Goal: Obtain resource: Download file/media

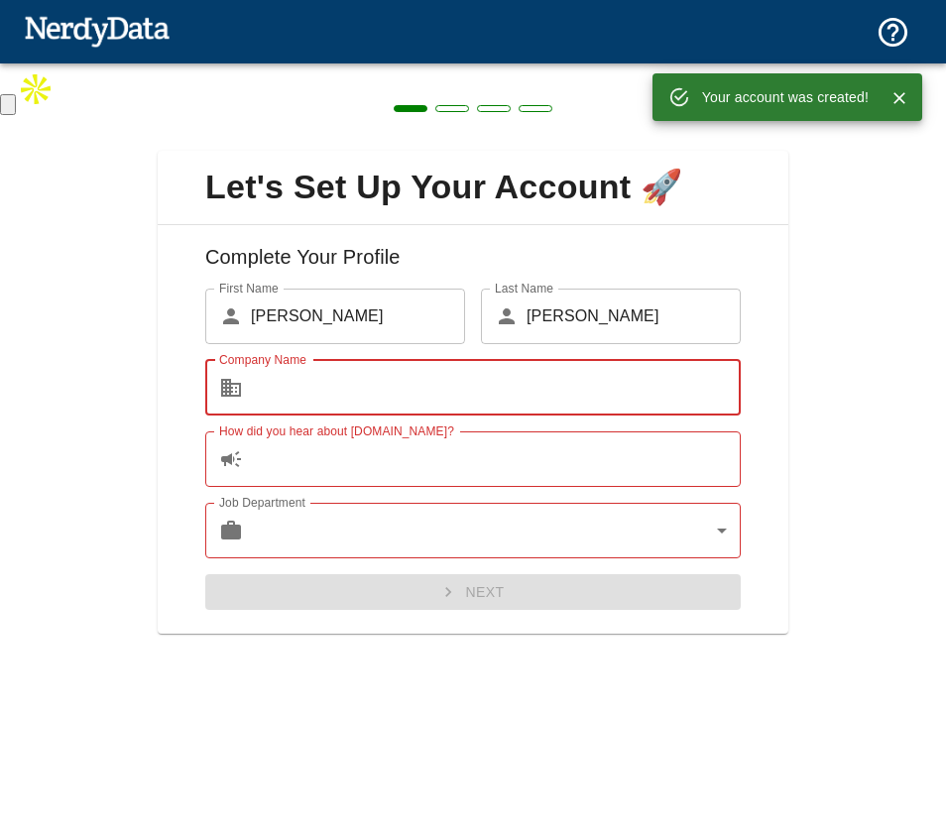
type input "Commission Factory"
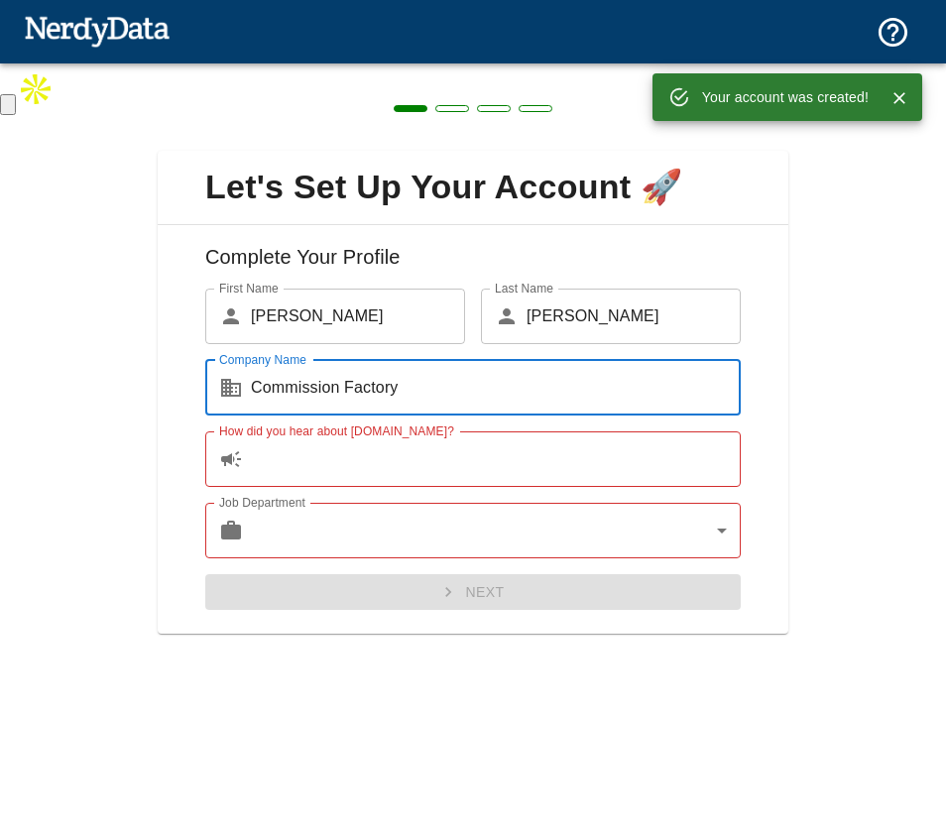
click at [315, 473] on input "How did you hear about [DOMAIN_NAME]?" at bounding box center [496, 459] width 490 height 56
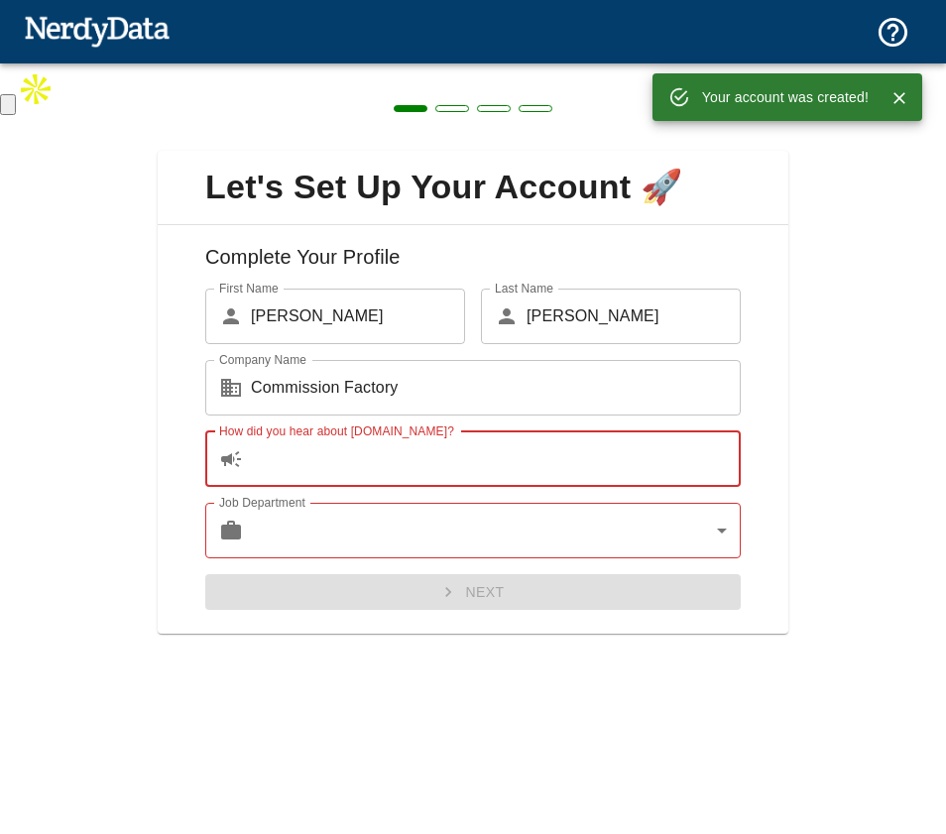
click at [333, 464] on input "How did you hear about [DOMAIN_NAME]?" at bounding box center [496, 459] width 490 height 56
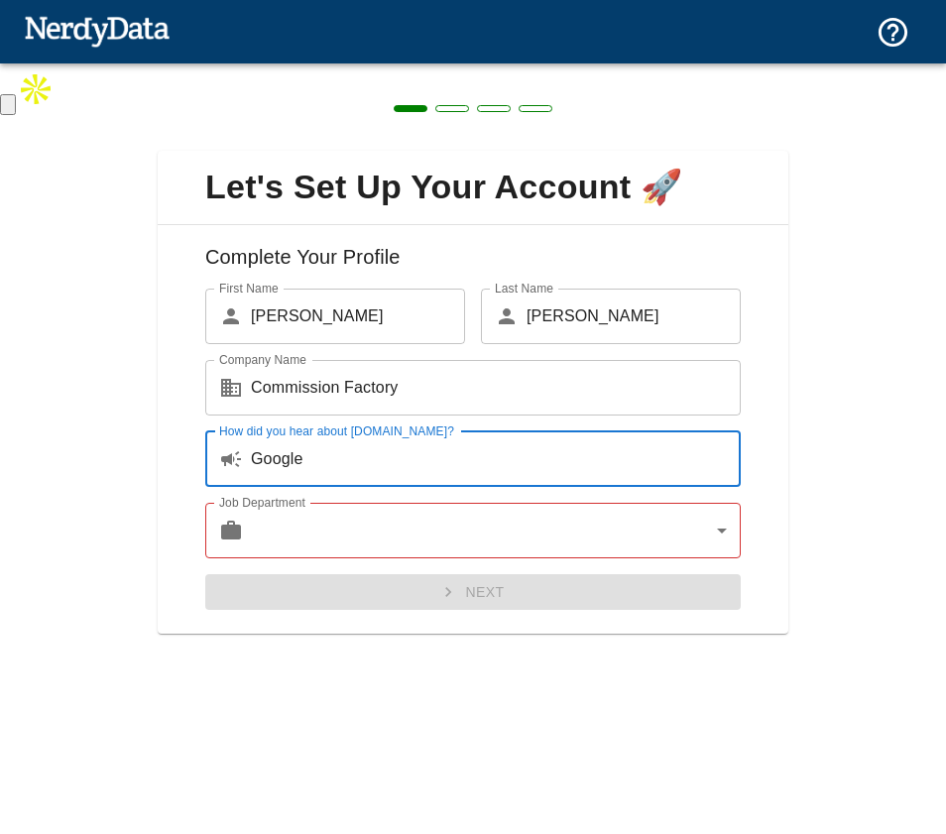
type input "Google"
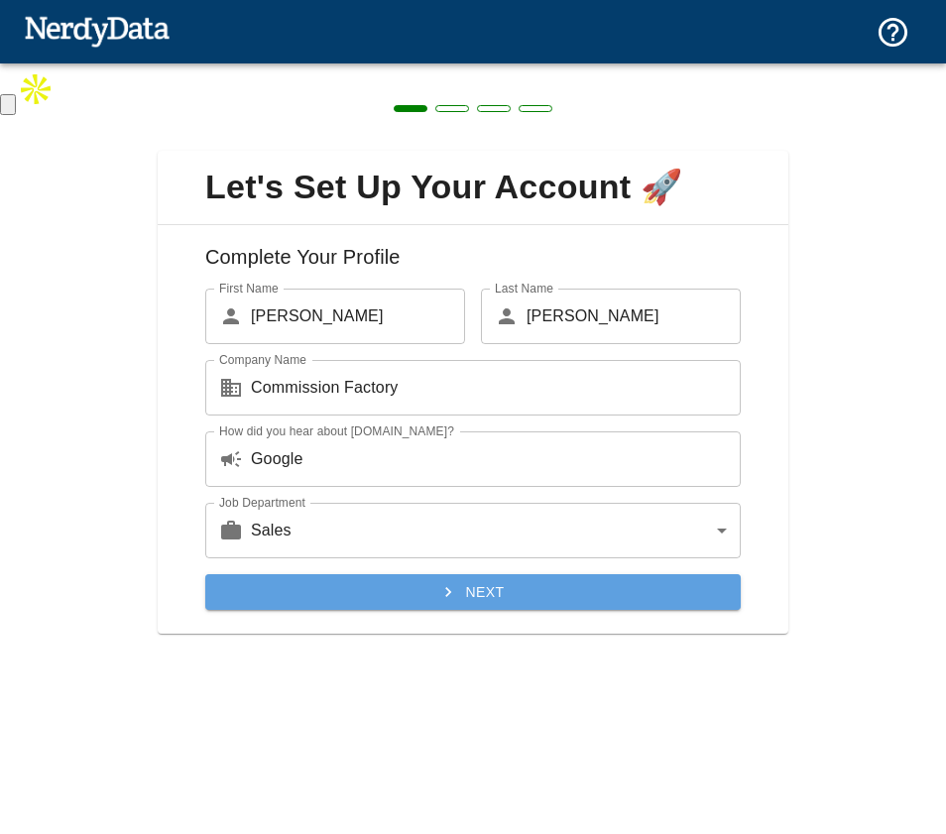
click at [443, 590] on icon "submit" at bounding box center [448, 592] width 20 height 20
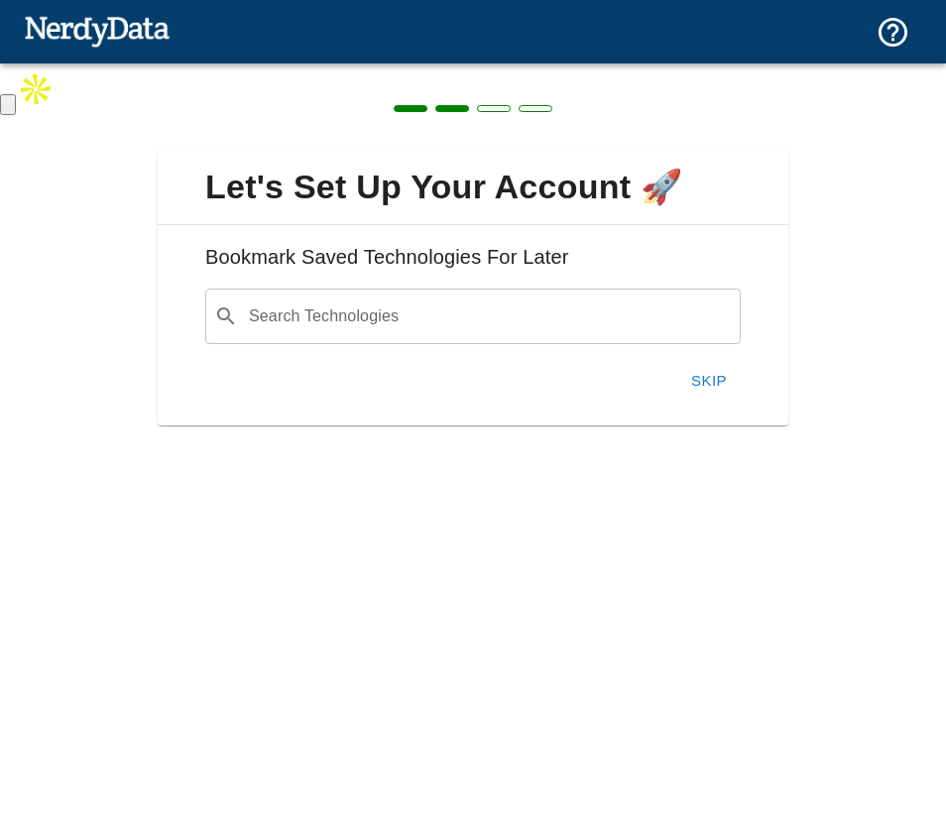
click at [353, 305] on input "Search Technologies" at bounding box center [489, 316] width 486 height 38
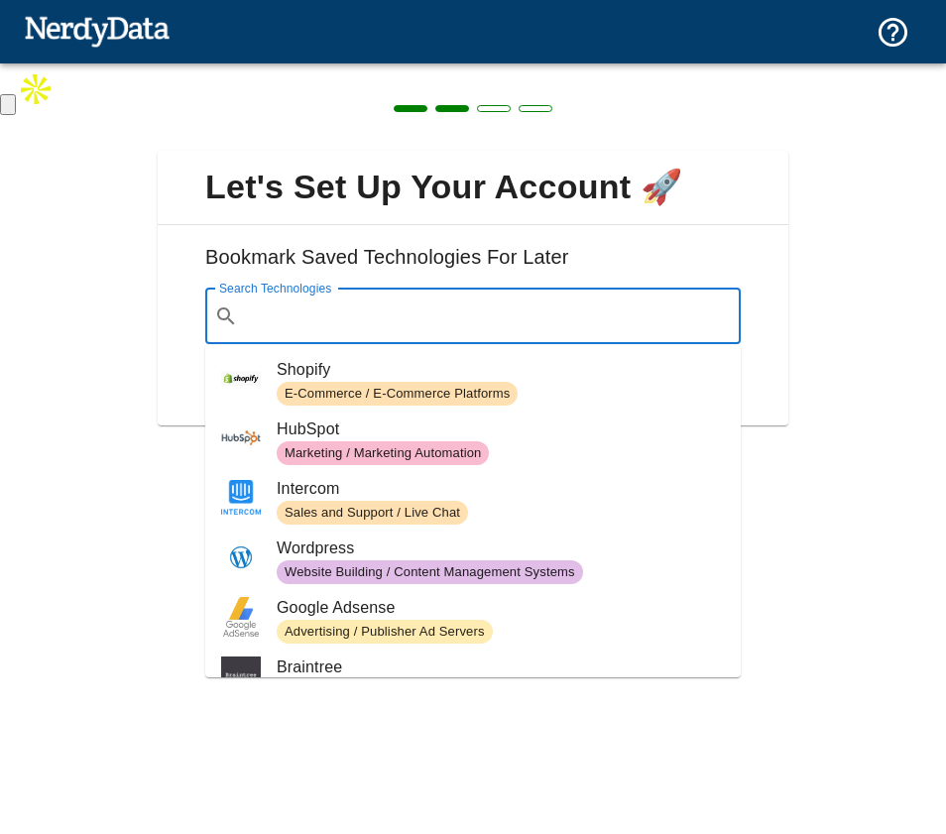
click at [351, 382] on div "E-Commerce / E-Commerce Platforms" at bounding box center [397, 394] width 241 height 24
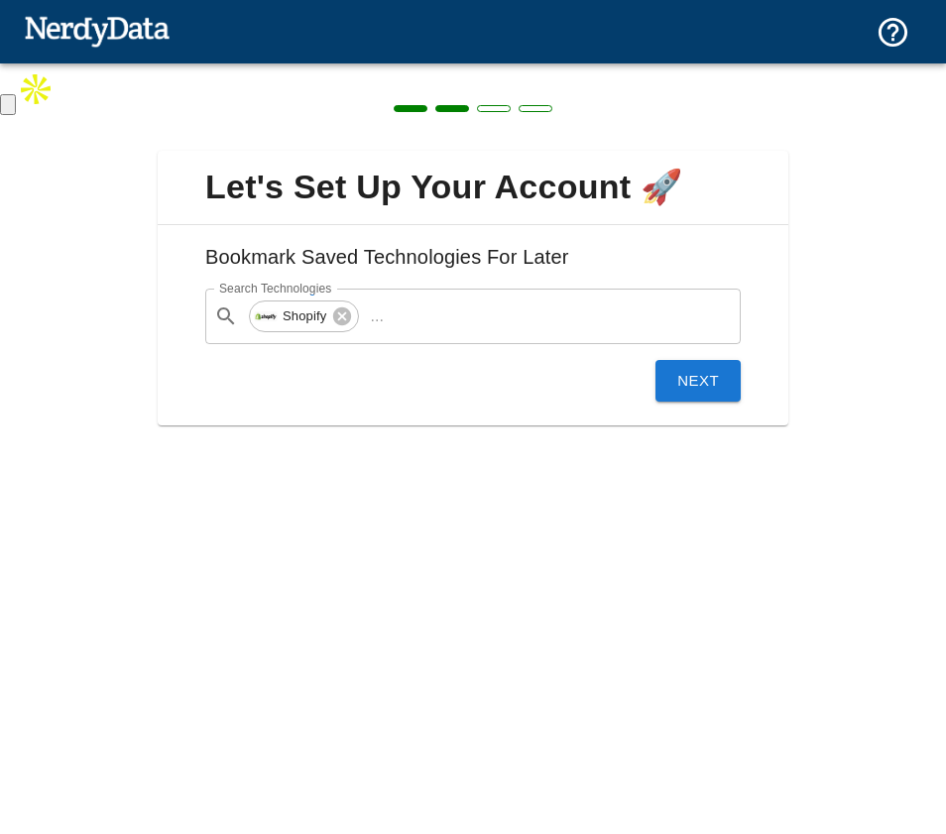
click at [666, 379] on button "Next" at bounding box center [697, 381] width 85 height 42
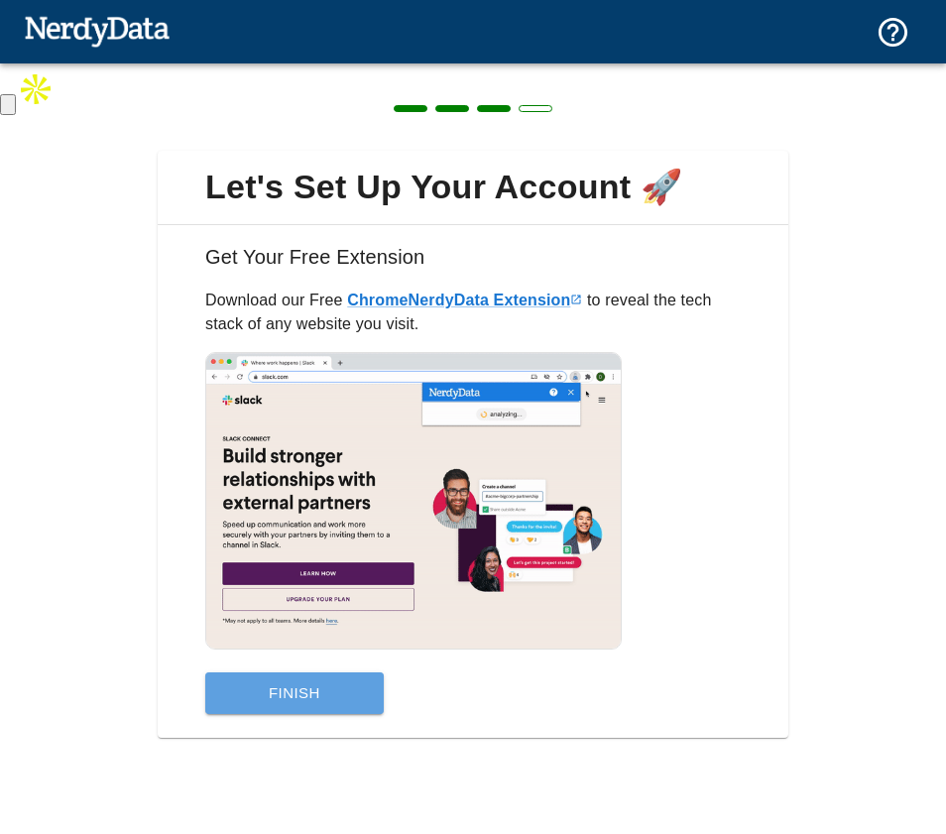
click at [327, 695] on button "Finish" at bounding box center [294, 693] width 178 height 42
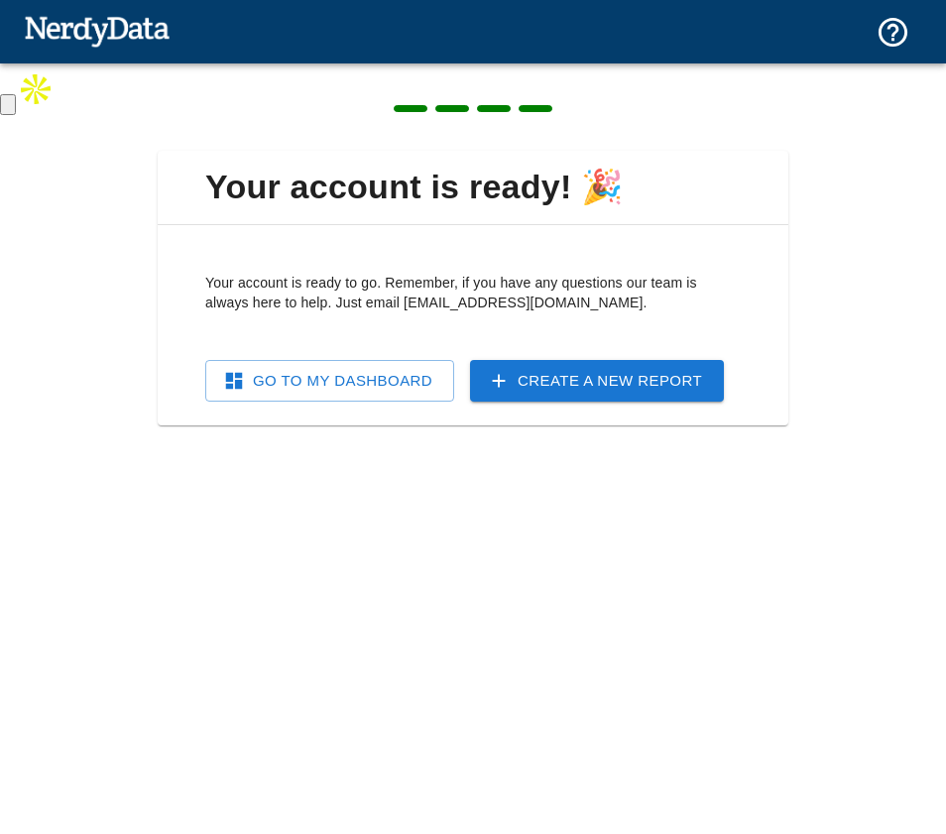
click at [353, 382] on link "Go To My Dashboard" at bounding box center [329, 381] width 249 height 42
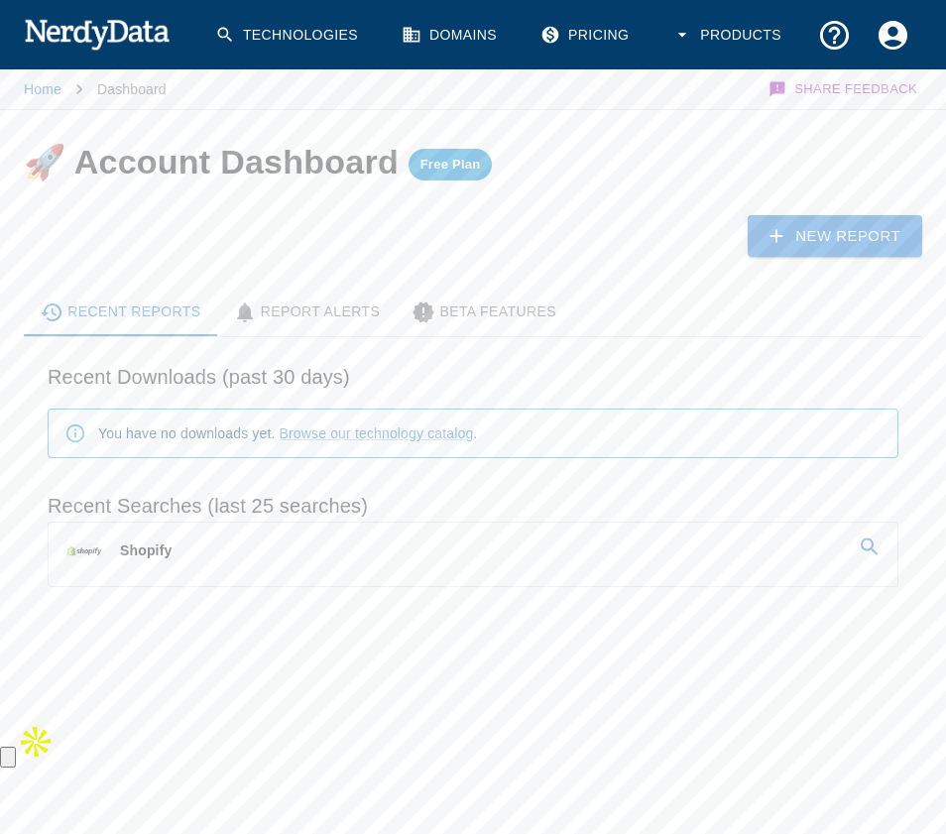
click at [314, 528] on link "Shopify" at bounding box center [473, 550] width 849 height 56
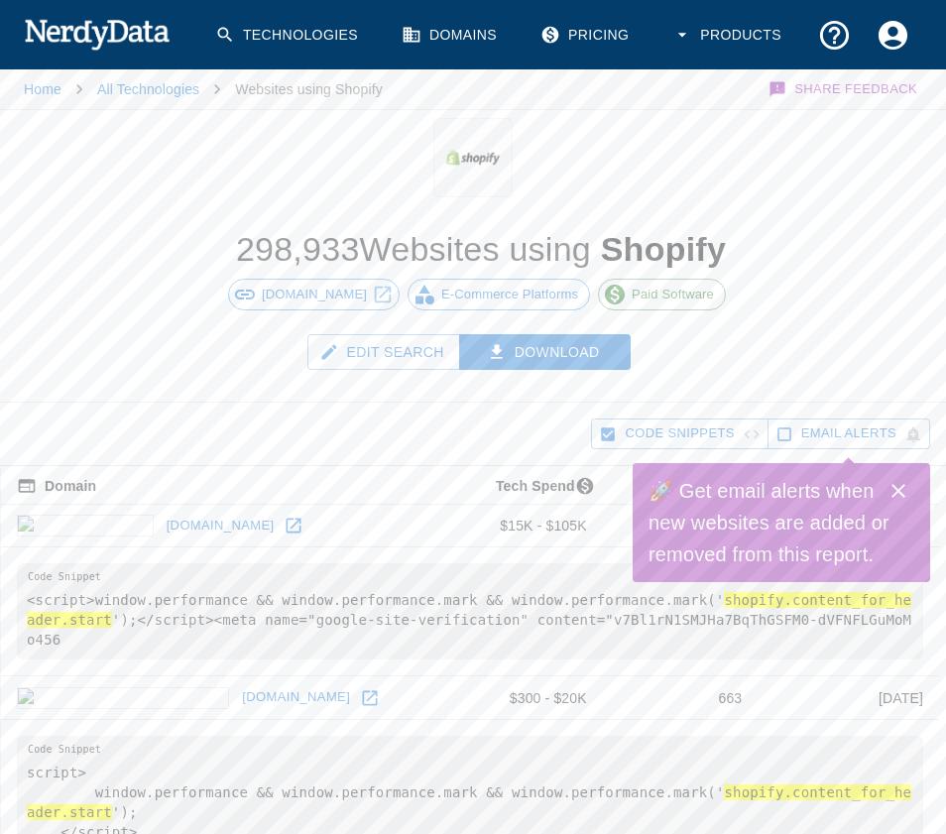
click at [404, 339] on button "Edit Search" at bounding box center [383, 352] width 153 height 37
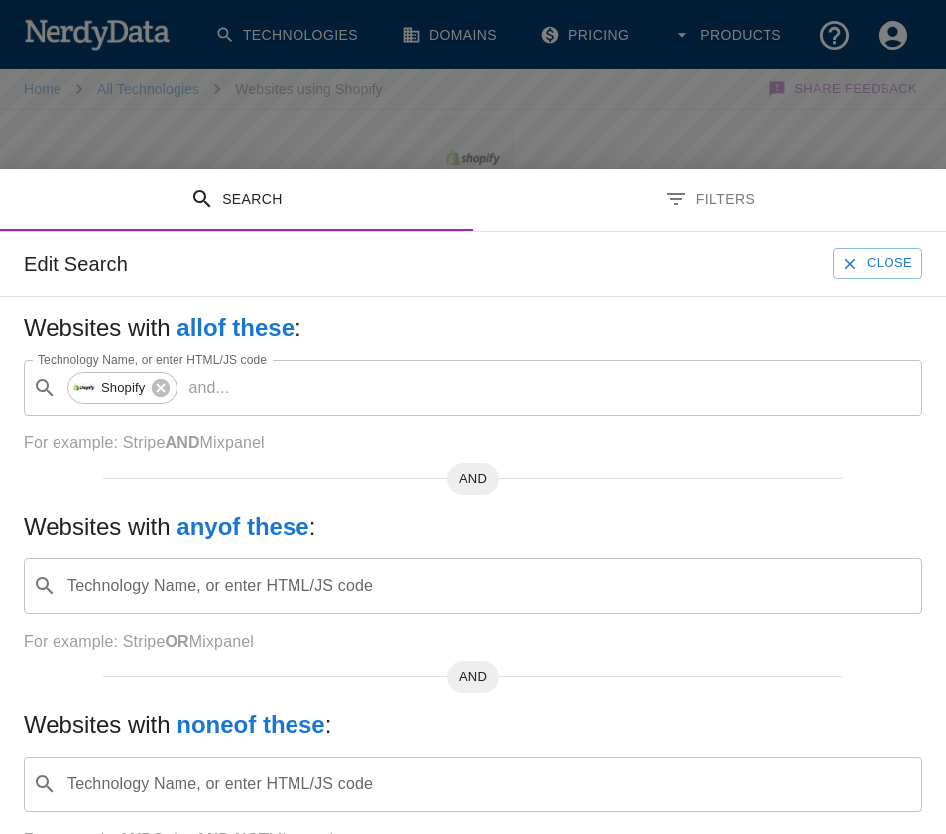
click at [755, 197] on button "Filters" at bounding box center [709, 200] width 473 height 62
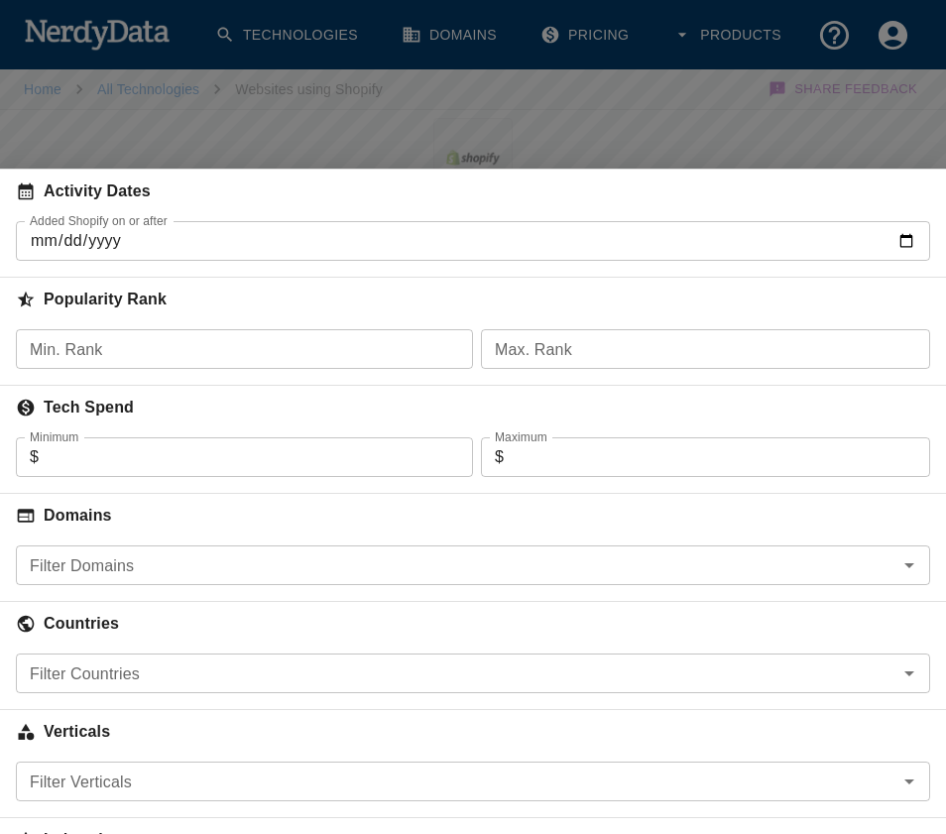
scroll to position [132, 0]
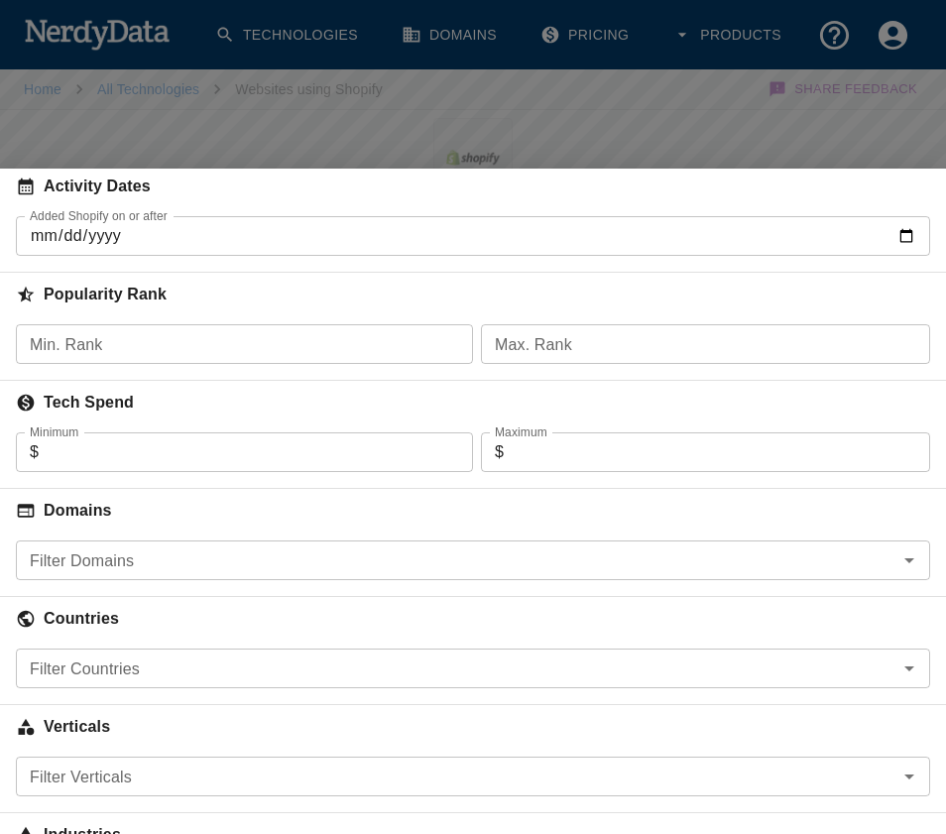
click at [133, 667] on input "Filter Countries" at bounding box center [456, 668] width 869 height 28
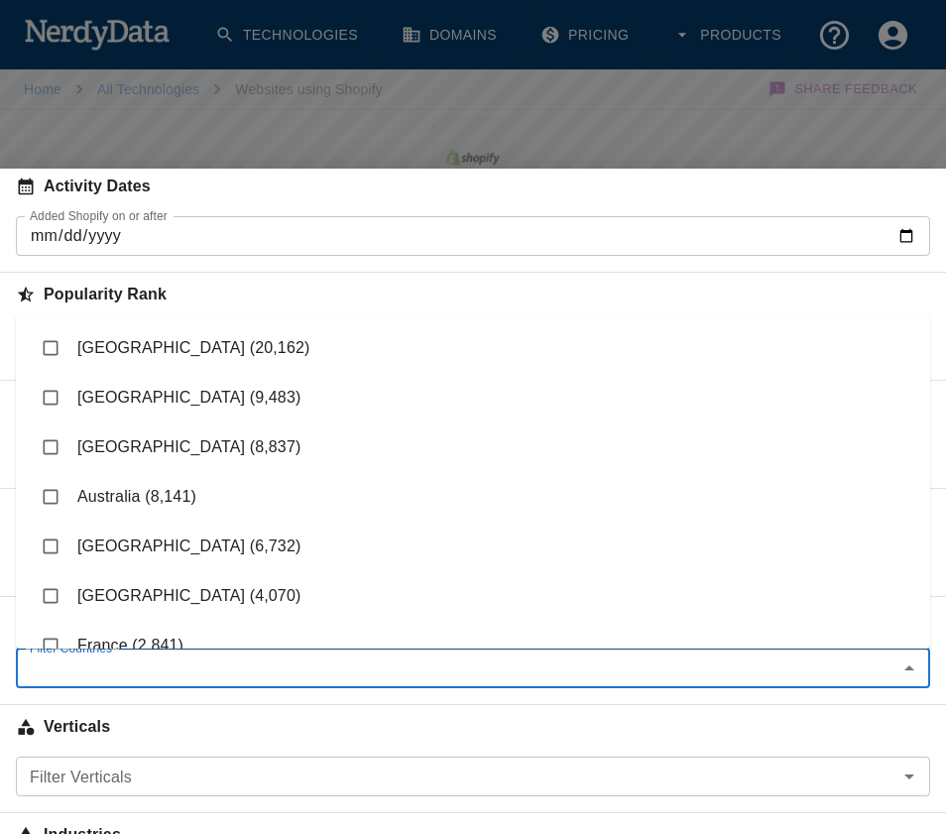
click at [107, 489] on li "Australia (8,141)" at bounding box center [473, 497] width 914 height 50
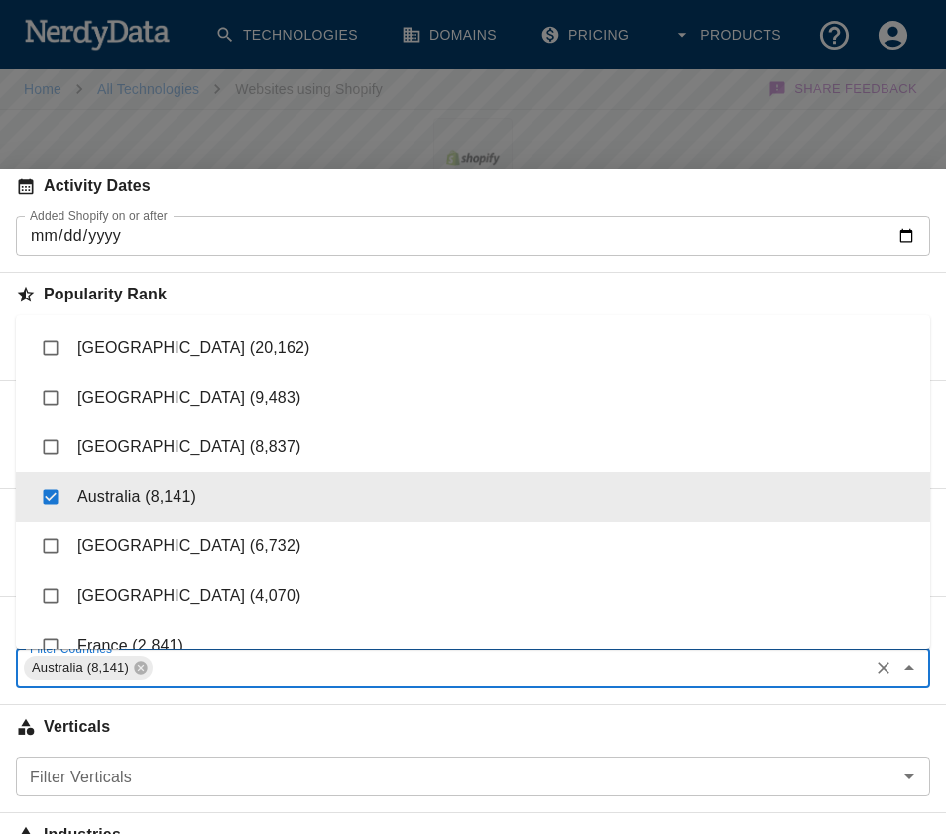
checkbox input "true"
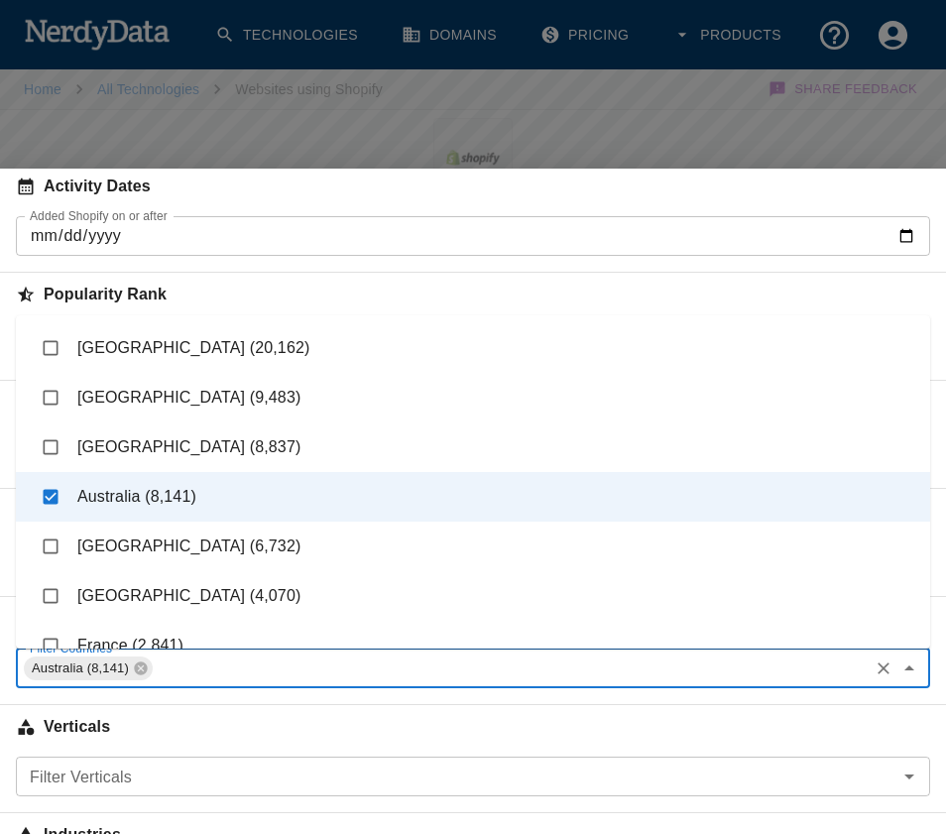
click at [681, 732] on h6 "Verticals" at bounding box center [473, 727] width 946 height 44
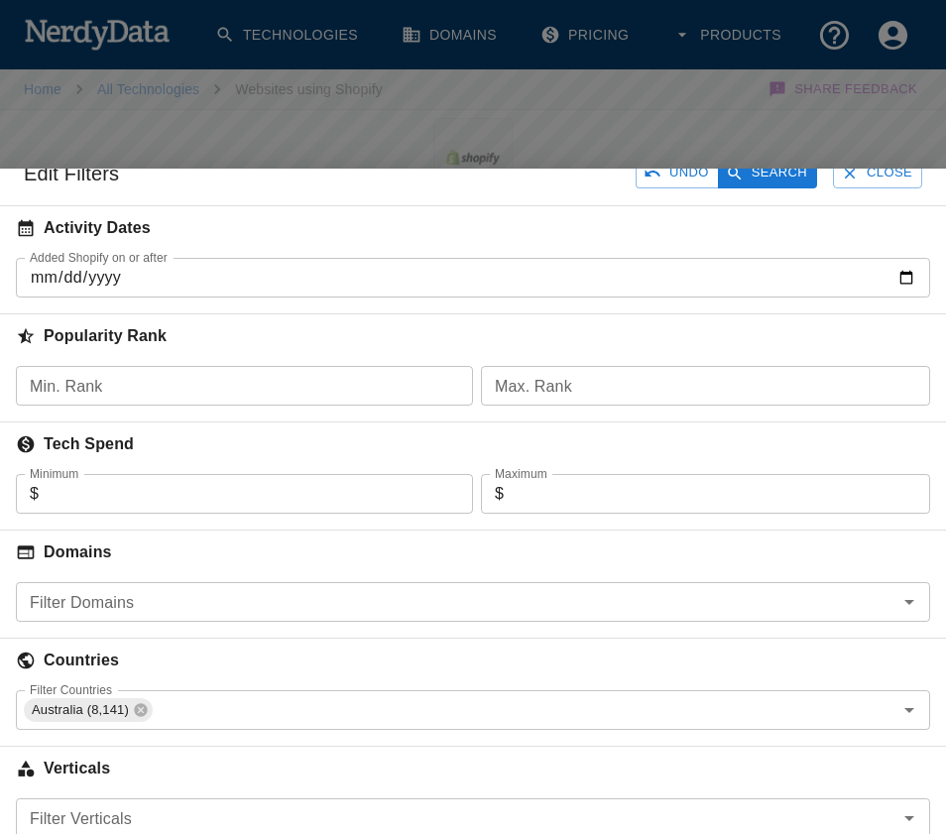
scroll to position [0, 0]
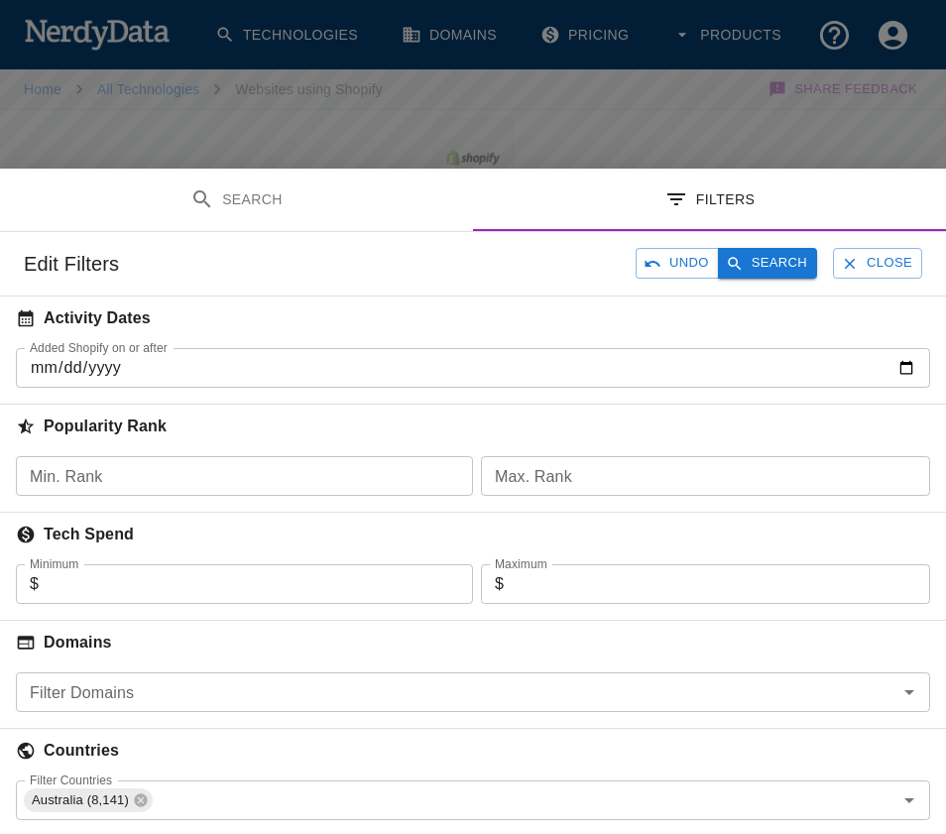
click at [762, 265] on button "Search" at bounding box center [767, 263] width 99 height 31
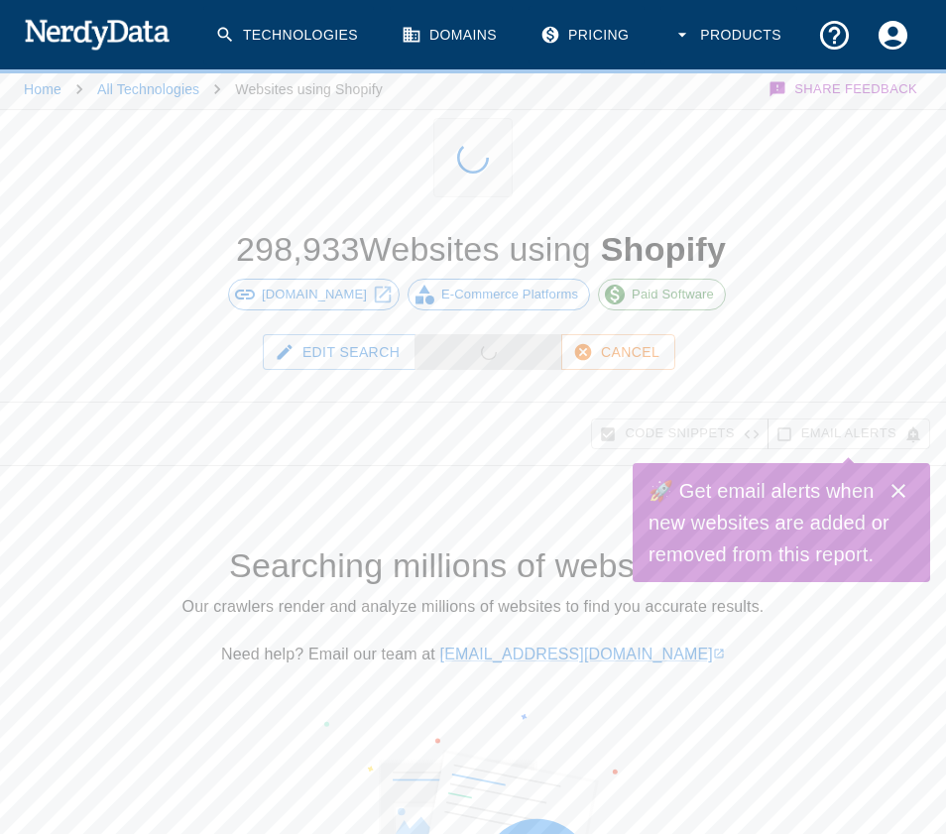
click at [898, 488] on icon "Close" at bounding box center [898, 491] width 24 height 24
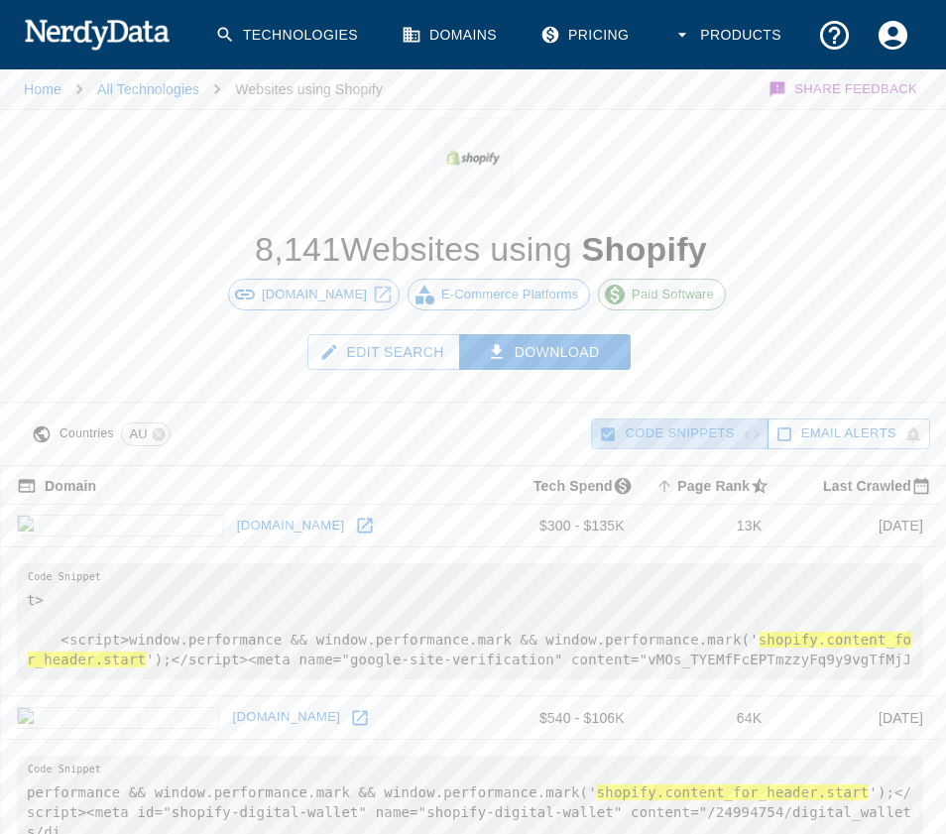
click at [607, 433] on icon "button" at bounding box center [609, 434] width 14 height 14
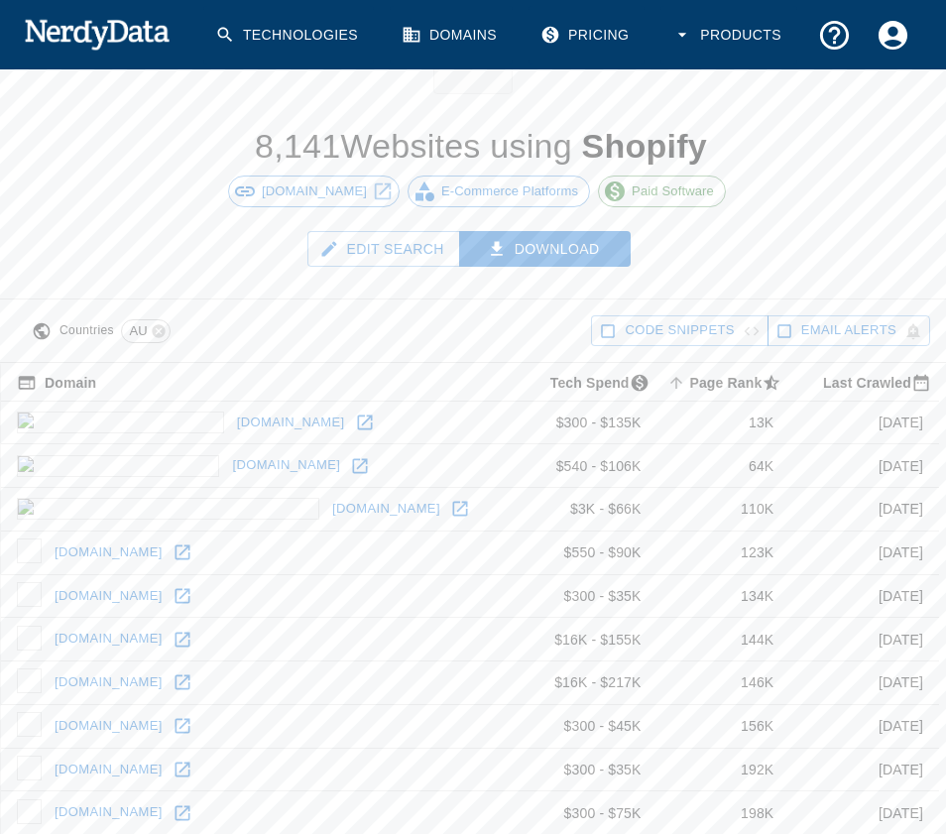
scroll to position [101, 0]
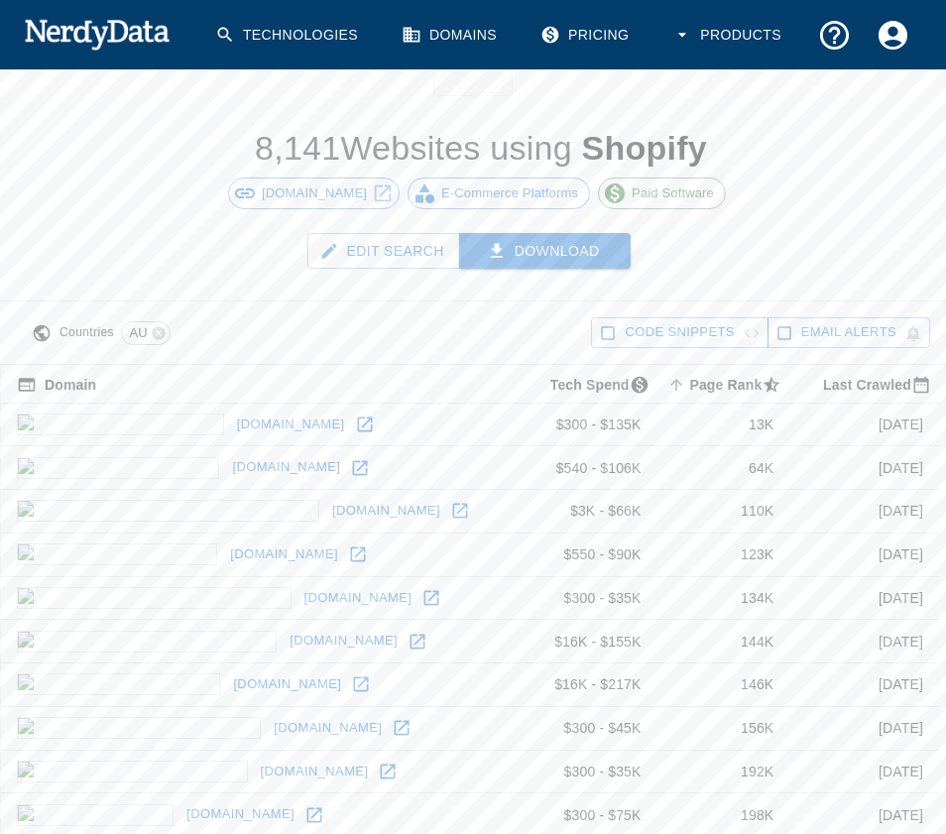
click at [577, 252] on button "Download" at bounding box center [545, 251] width 172 height 37
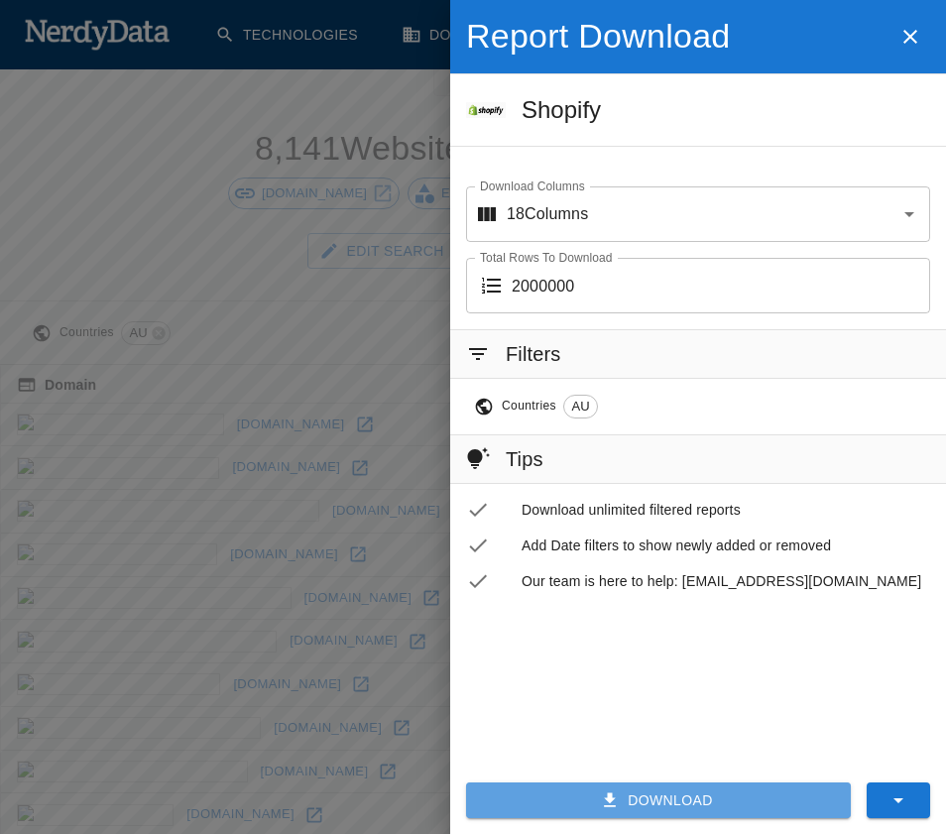
click at [710, 791] on button "Download" at bounding box center [658, 800] width 385 height 37
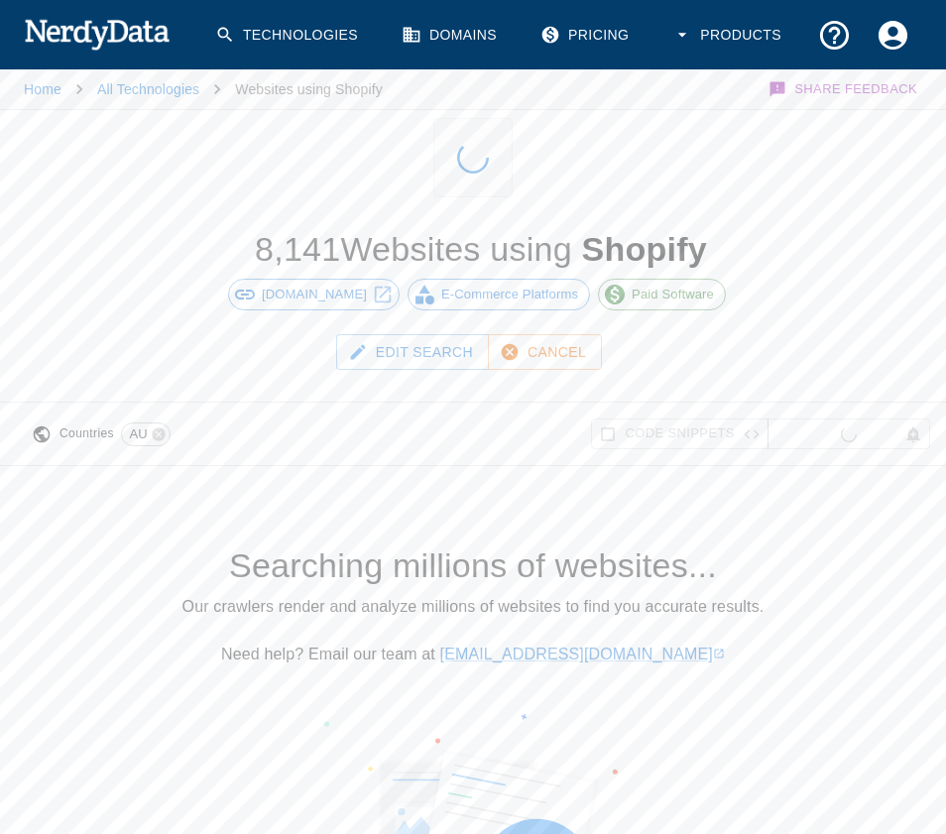
scroll to position [101, 0]
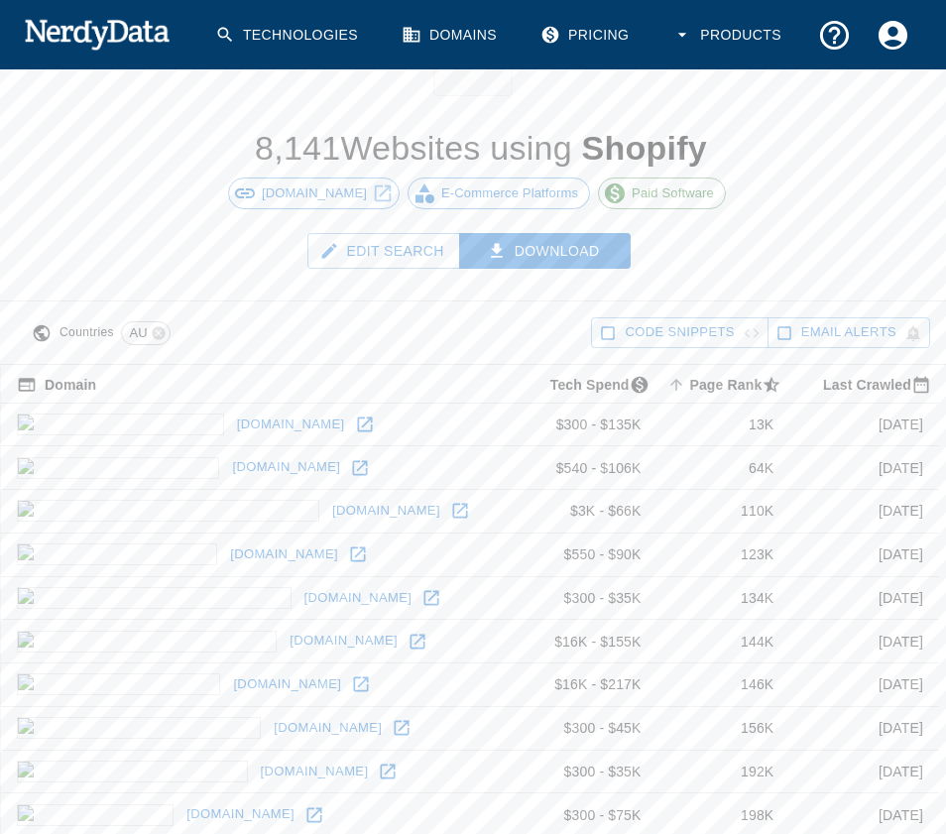
click at [395, 244] on button "Edit Search" at bounding box center [383, 251] width 153 height 37
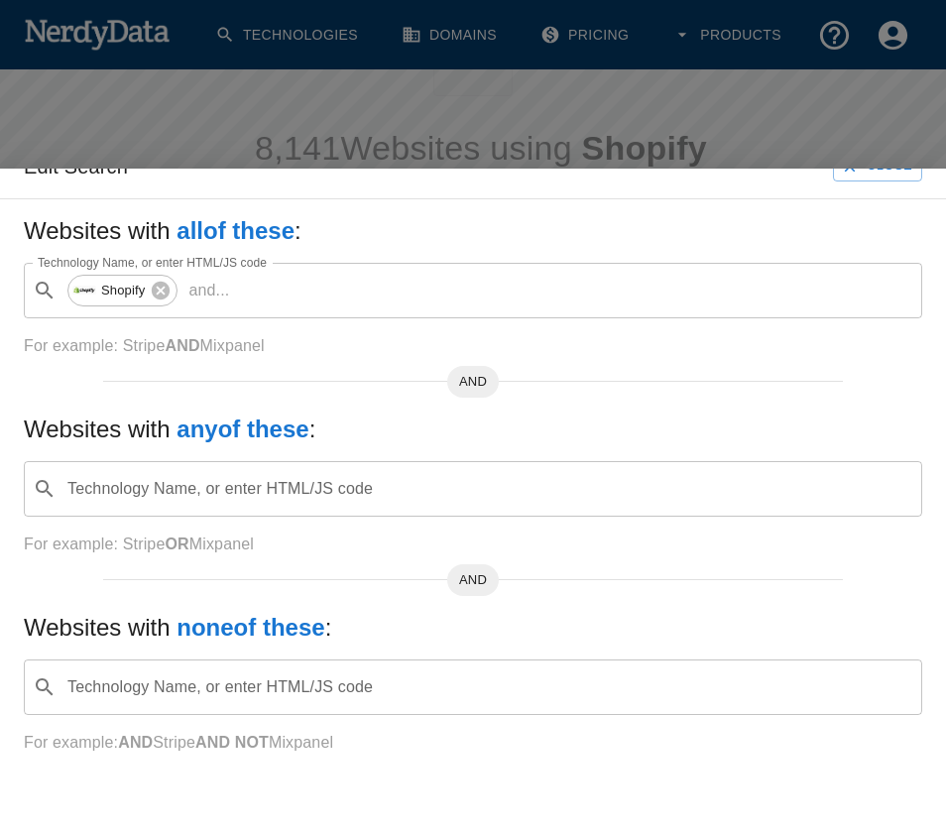
scroll to position [0, 0]
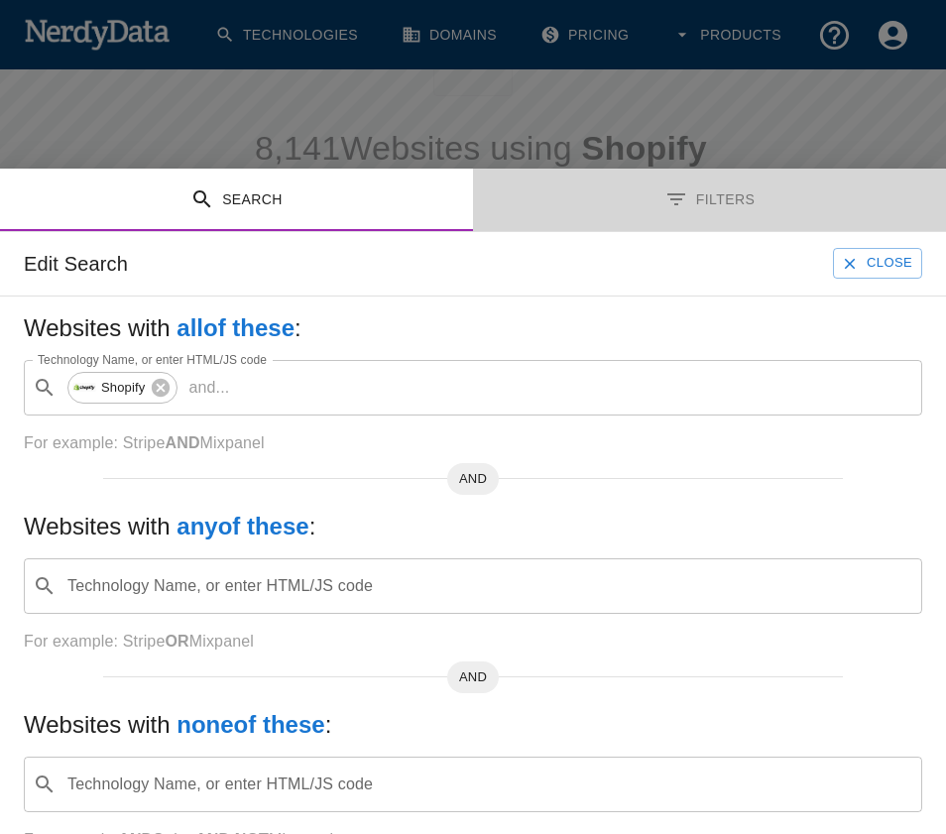
click at [690, 199] on button "Filters" at bounding box center [709, 200] width 473 height 62
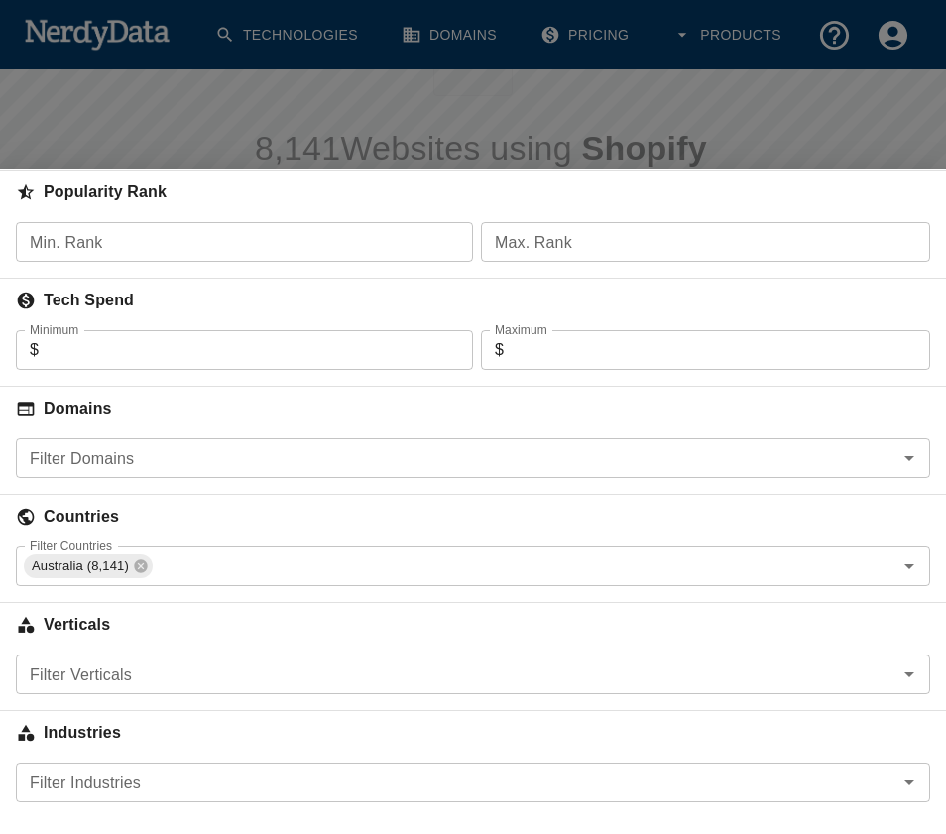
click at [153, 668] on input "Filter Verticals" at bounding box center [456, 674] width 869 height 28
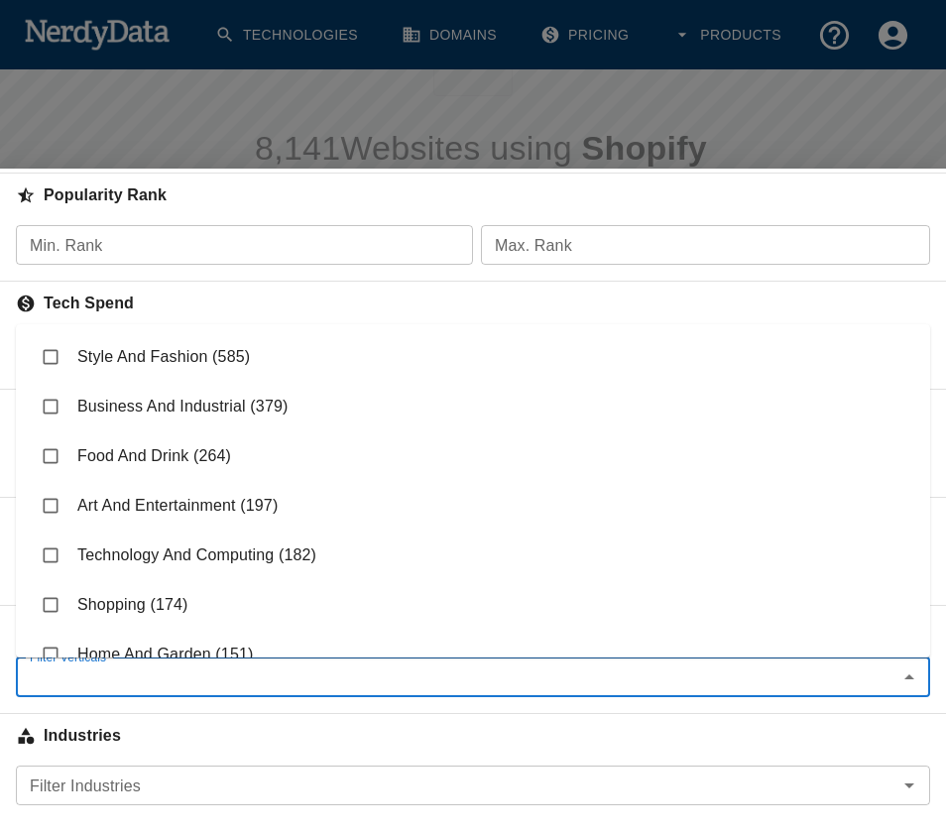
scroll to position [229, 0]
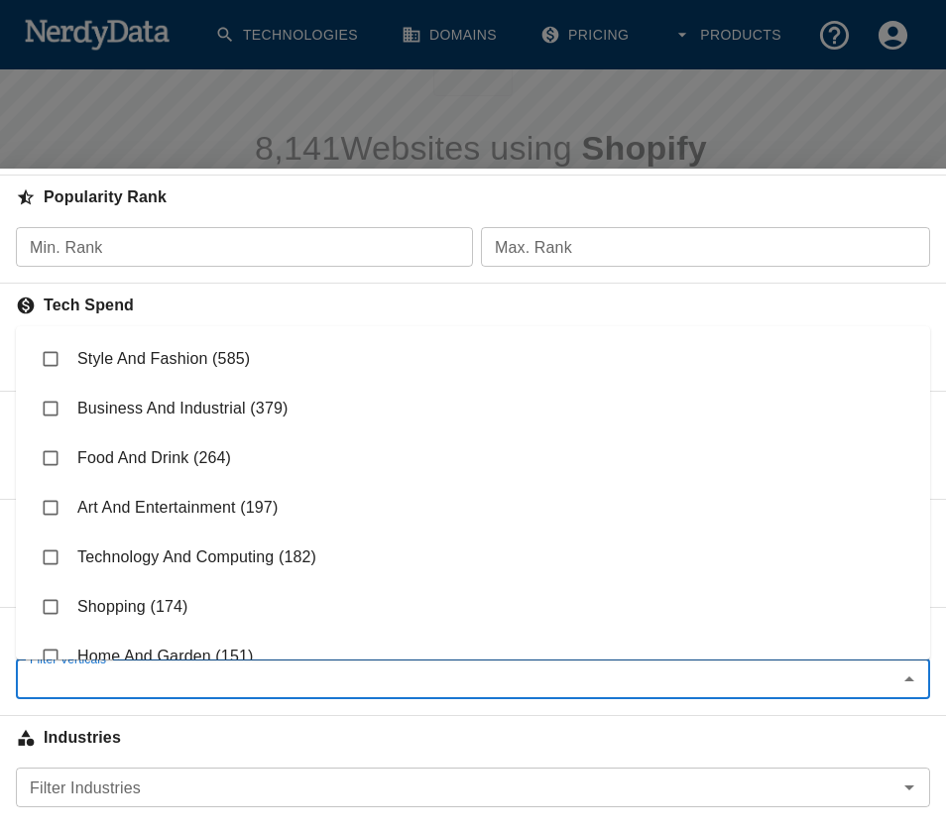
click at [170, 668] on input "Filter Verticals" at bounding box center [456, 679] width 869 height 28
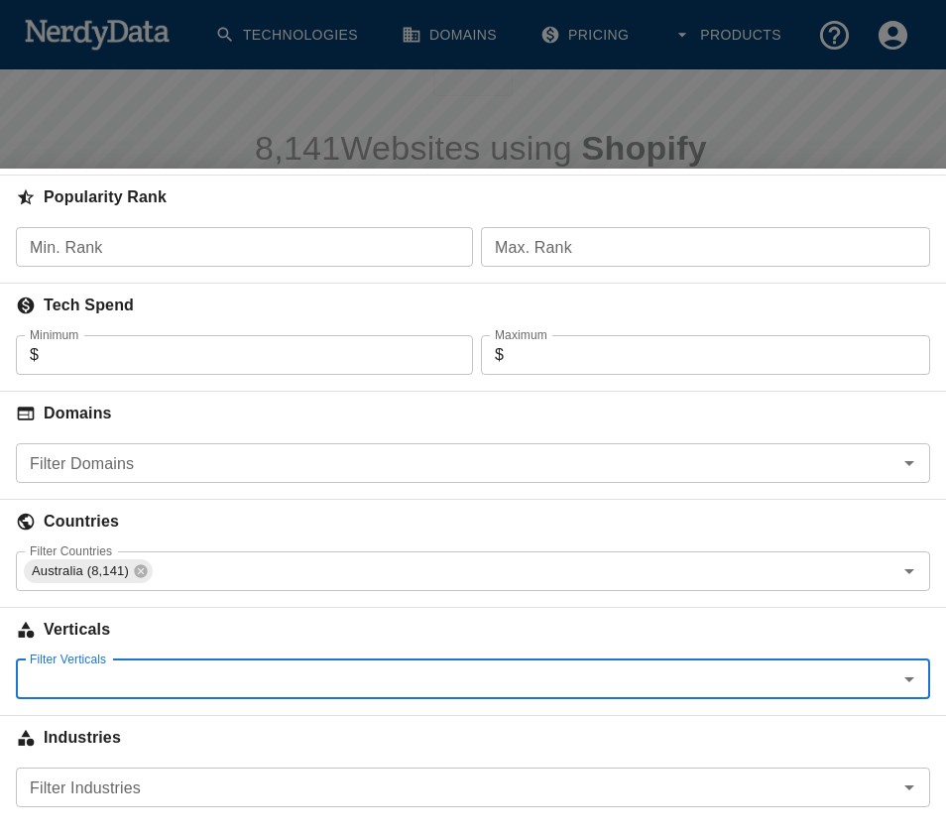
scroll to position [234, 0]
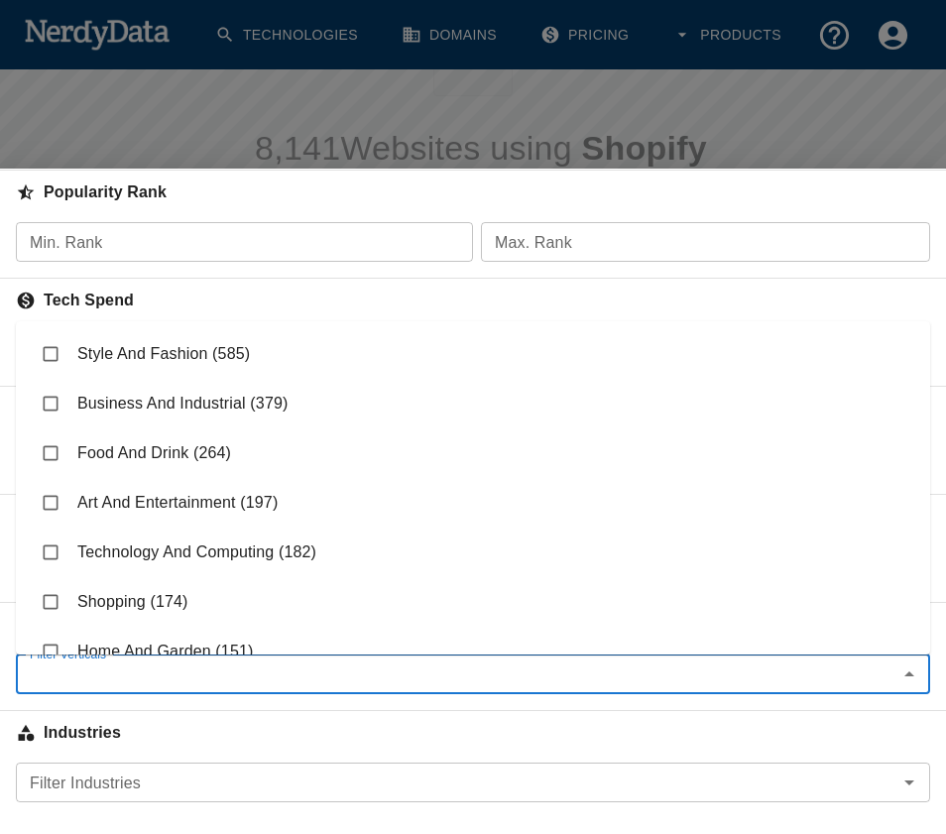
click at [199, 675] on input "Filter Verticals" at bounding box center [456, 674] width 869 height 28
click at [57, 355] on input "checkbox" at bounding box center [51, 354] width 38 height 38
checkbox input "true"
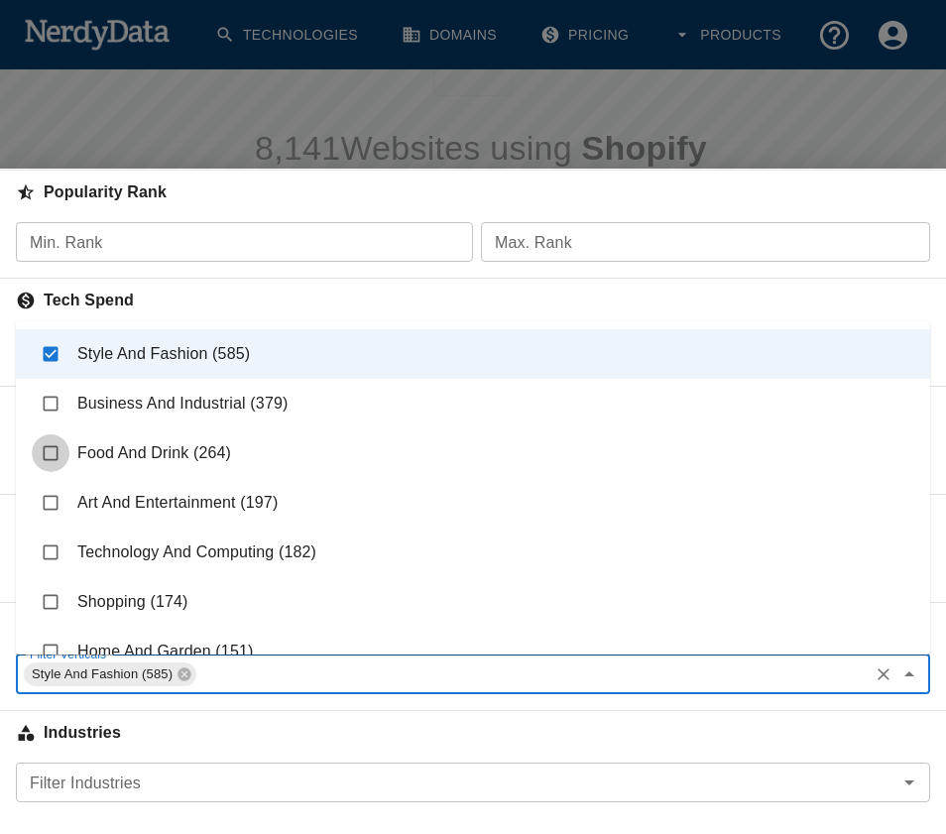
click at [49, 455] on input "checkbox" at bounding box center [51, 453] width 38 height 38
checkbox input "true"
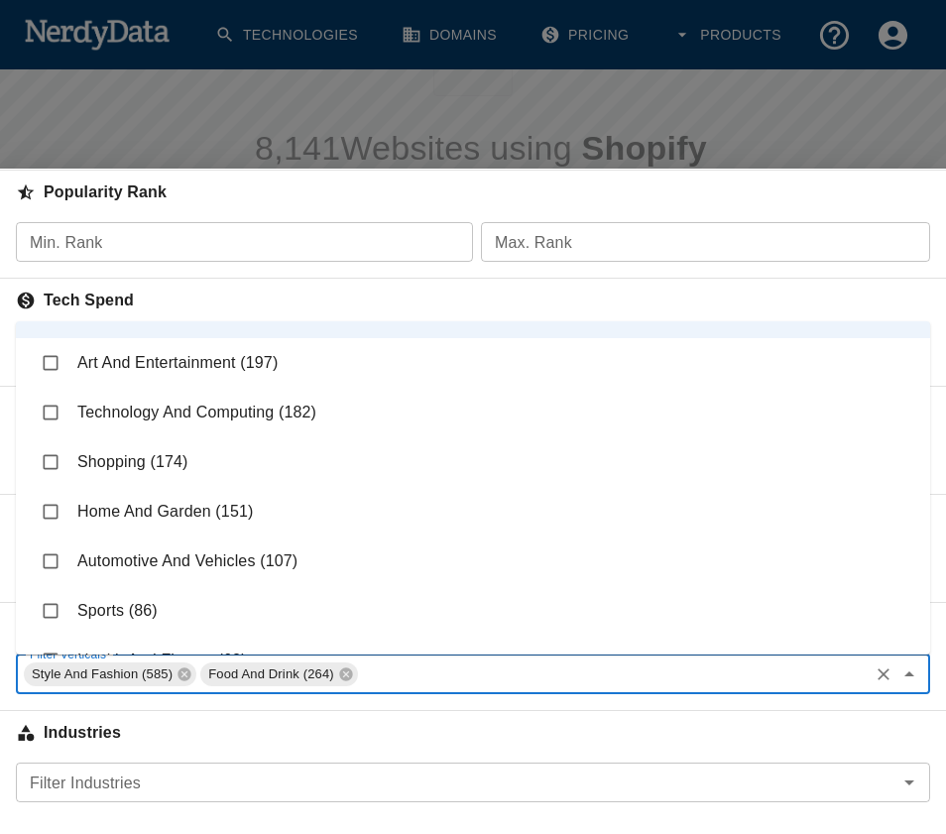
scroll to position [159, 0]
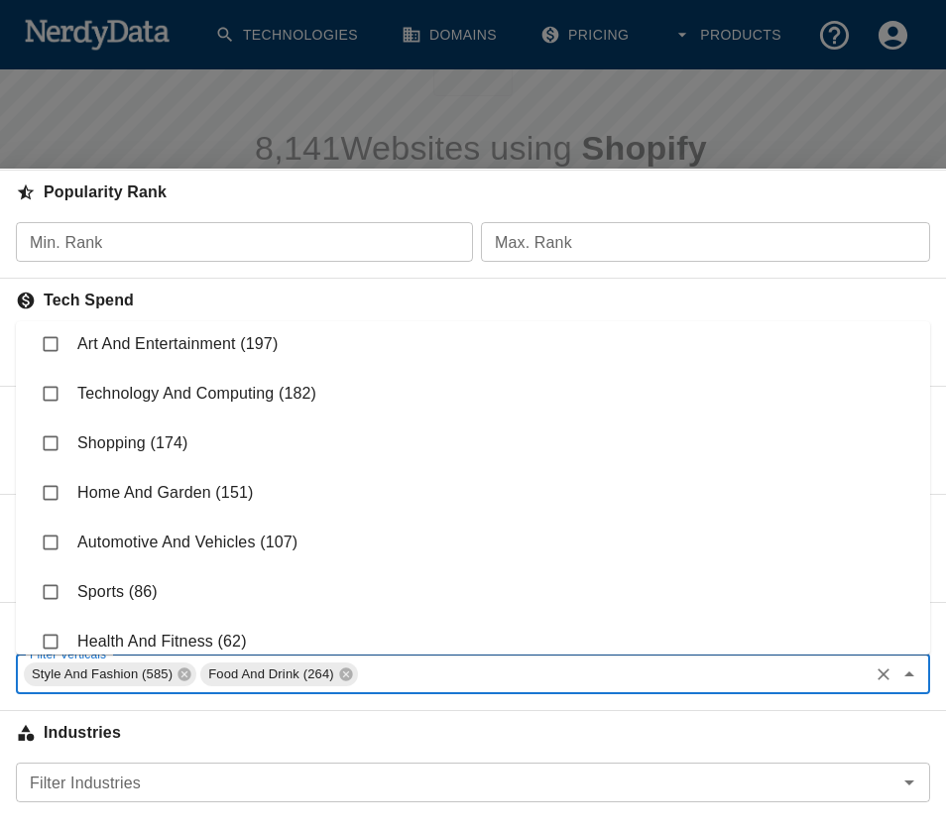
click at [55, 438] on input "checkbox" at bounding box center [51, 443] width 38 height 38
checkbox input "true"
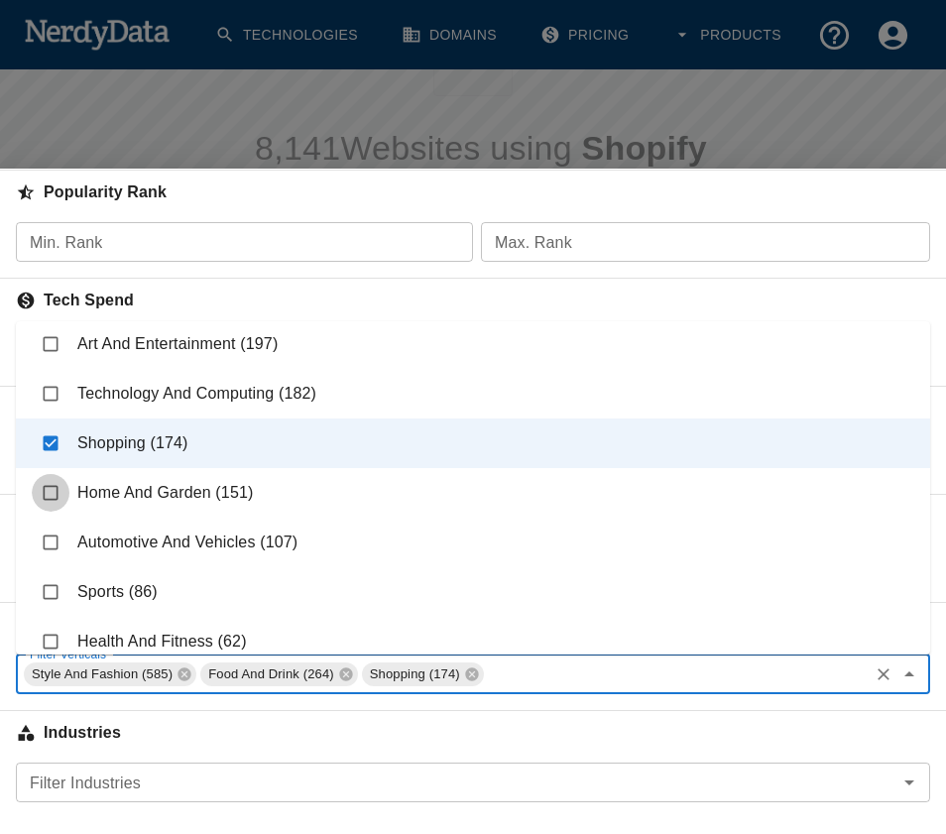
click at [56, 502] on input "checkbox" at bounding box center [51, 493] width 38 height 38
checkbox input "true"
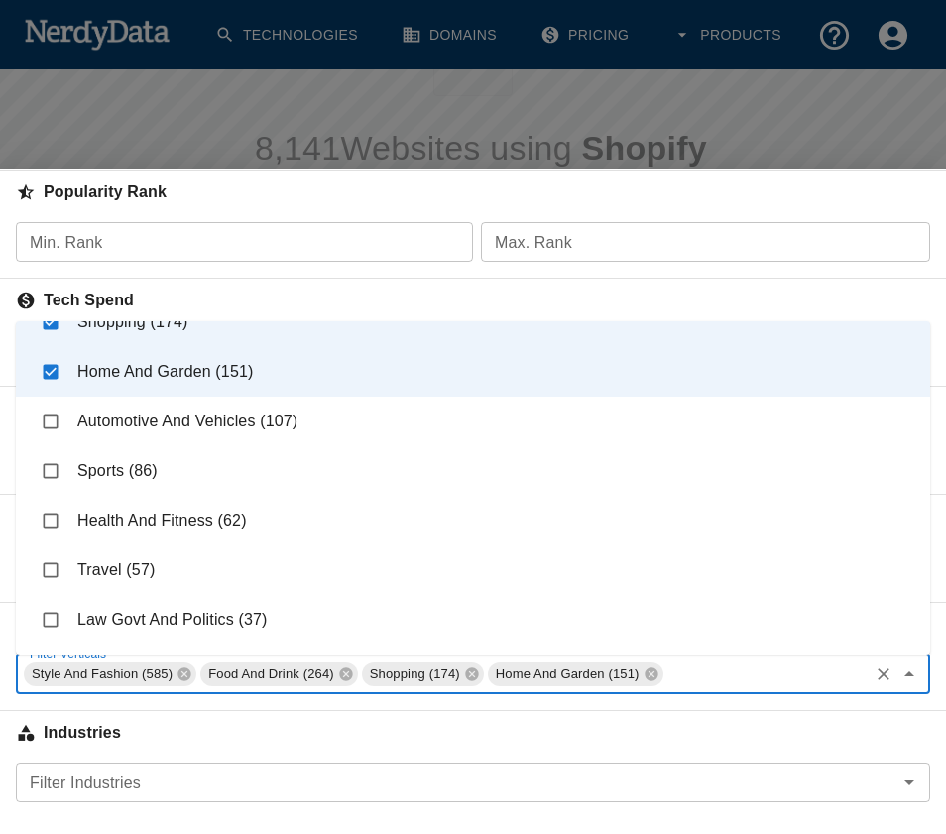
scroll to position [311, 0]
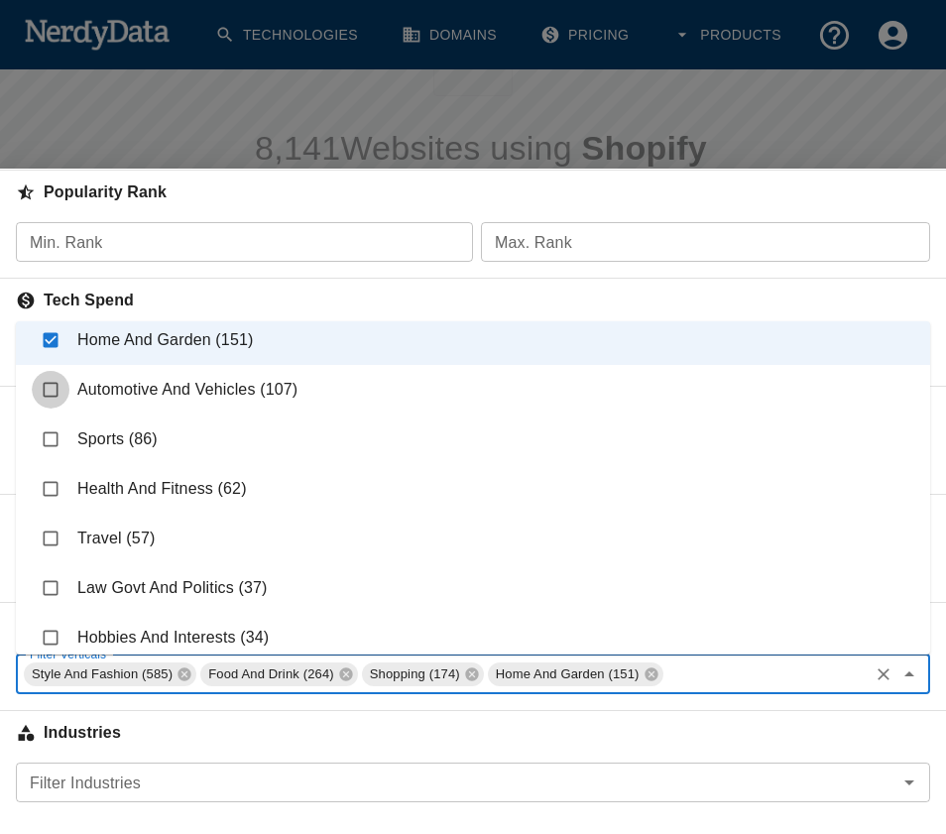
drag, startPoint x: 40, startPoint y: 385, endPoint x: 59, endPoint y: 402, distance: 26.7
click at [40, 386] on input "checkbox" at bounding box center [51, 390] width 38 height 38
checkbox input "true"
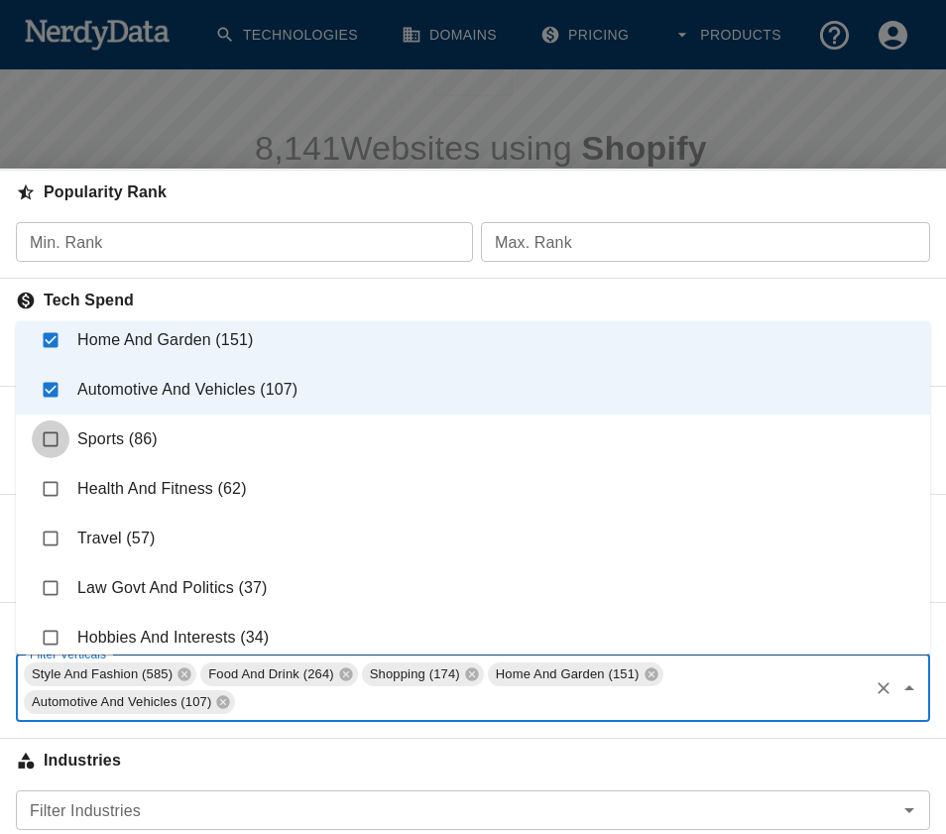
click at [54, 436] on input "checkbox" at bounding box center [51, 439] width 38 height 38
checkbox input "true"
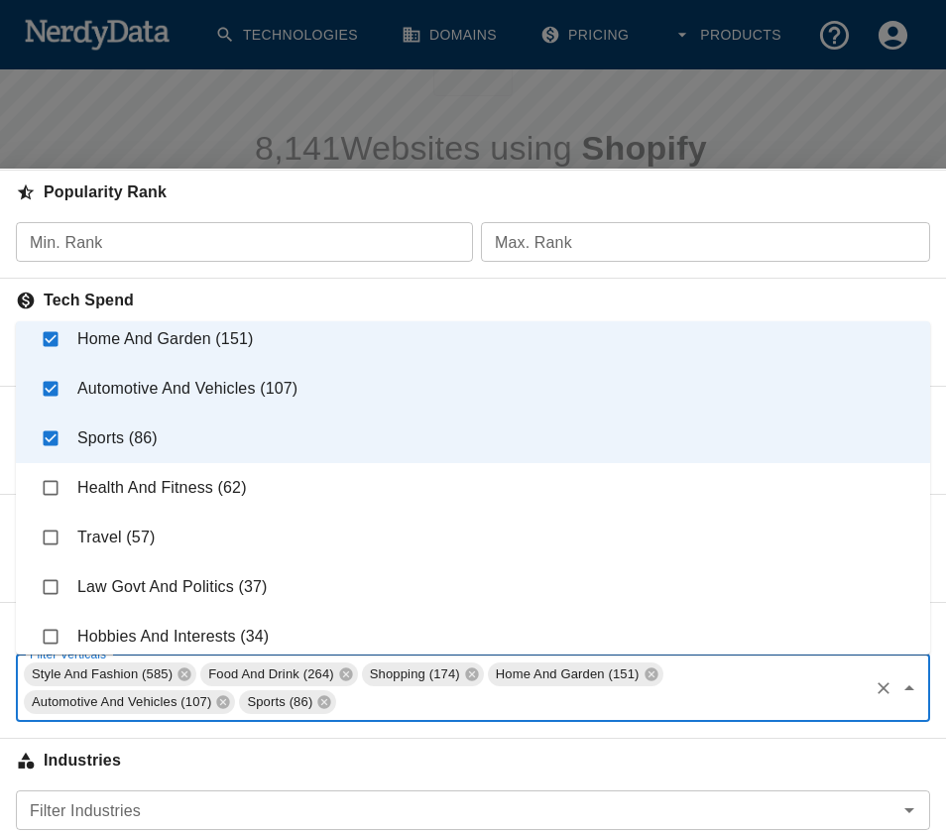
click at [56, 482] on input "checkbox" at bounding box center [51, 488] width 38 height 38
checkbox input "true"
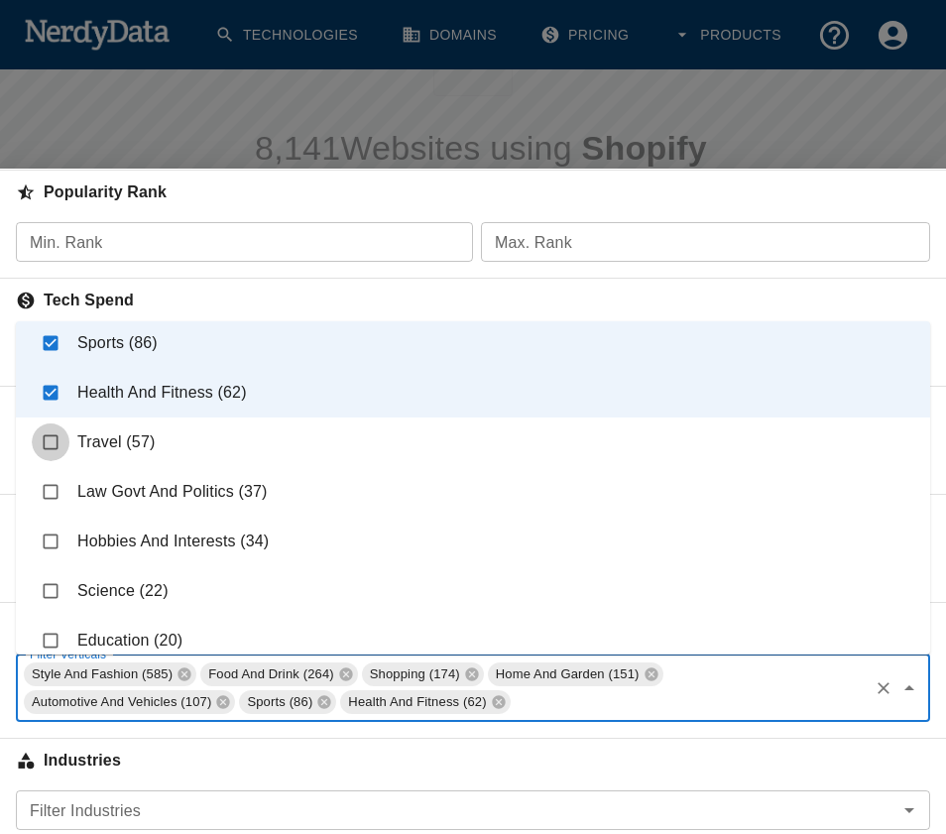
click at [62, 440] on input "checkbox" at bounding box center [51, 442] width 38 height 38
checkbox input "true"
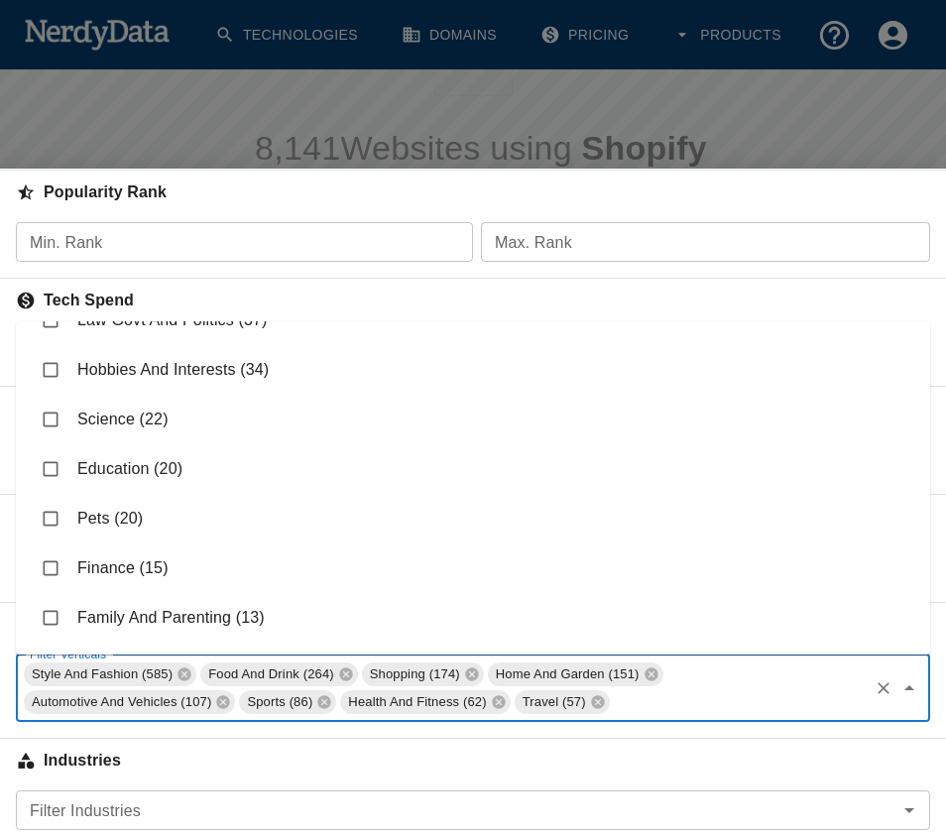
scroll to position [584, 0]
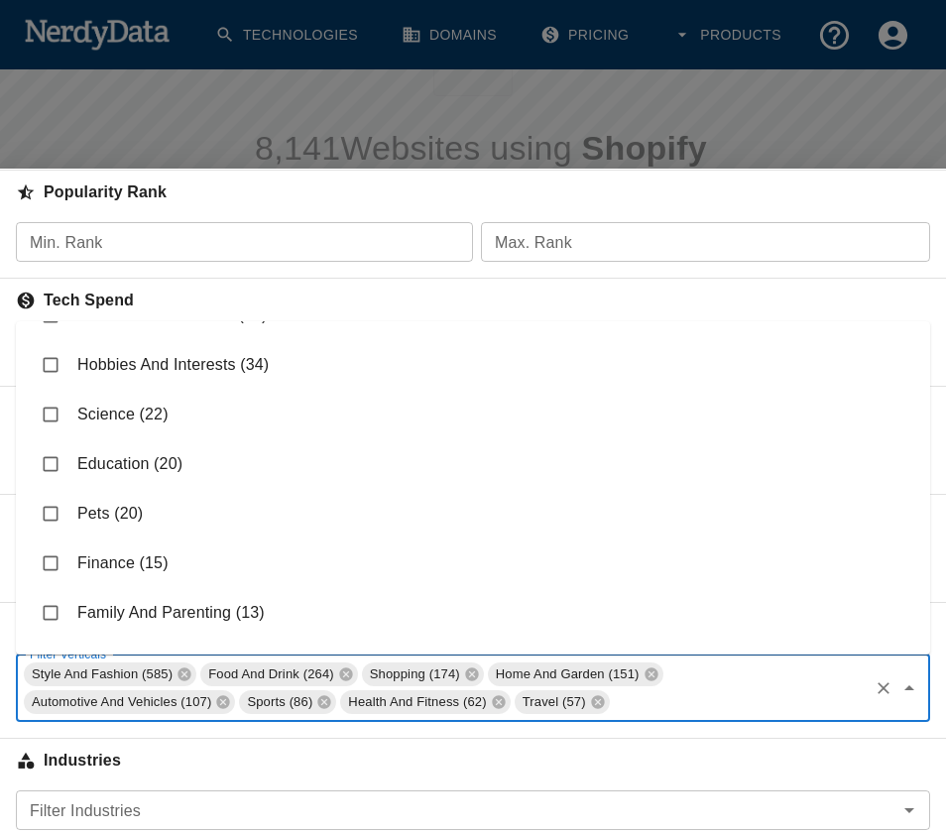
drag, startPoint x: 78, startPoint y: 455, endPoint x: 67, endPoint y: 477, distance: 24.4
click at [78, 455] on li "Education (20)" at bounding box center [473, 464] width 914 height 50
checkbox input "true"
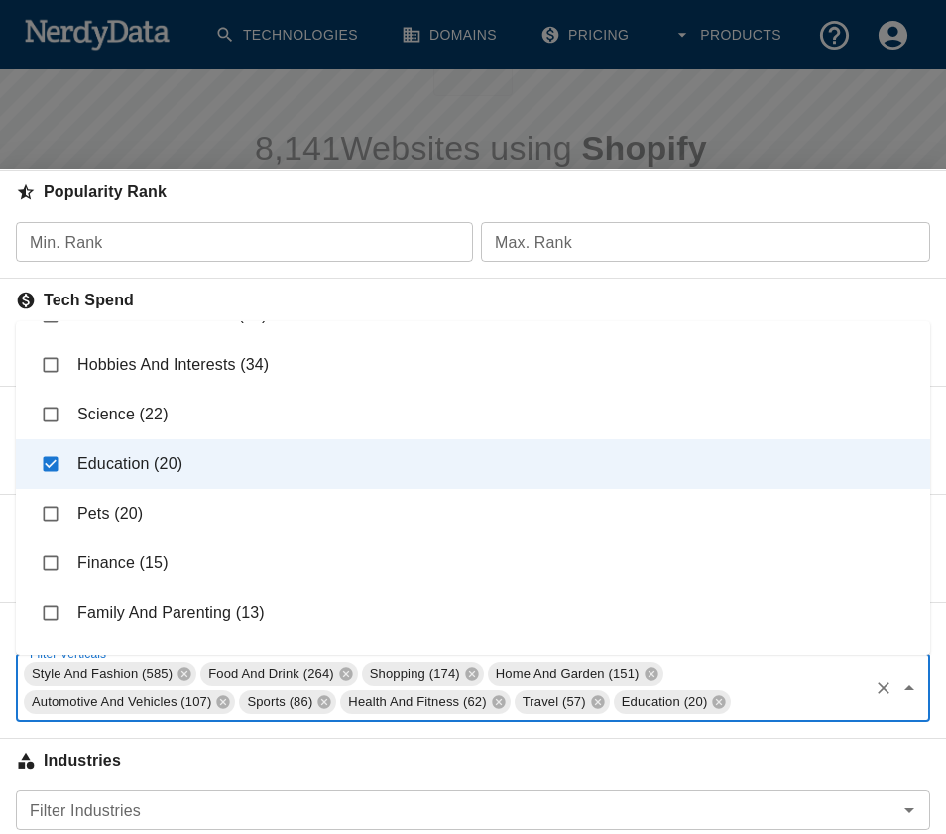
click at [68, 497] on input "checkbox" at bounding box center [51, 514] width 38 height 38
checkbox input "true"
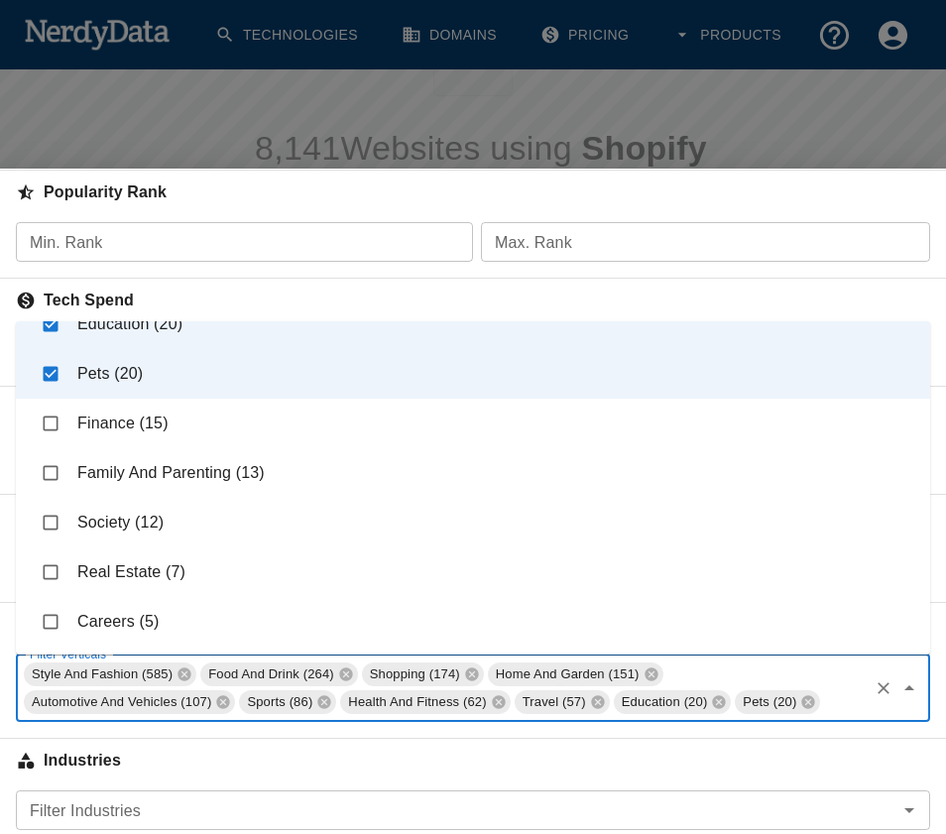
scroll to position [758, 0]
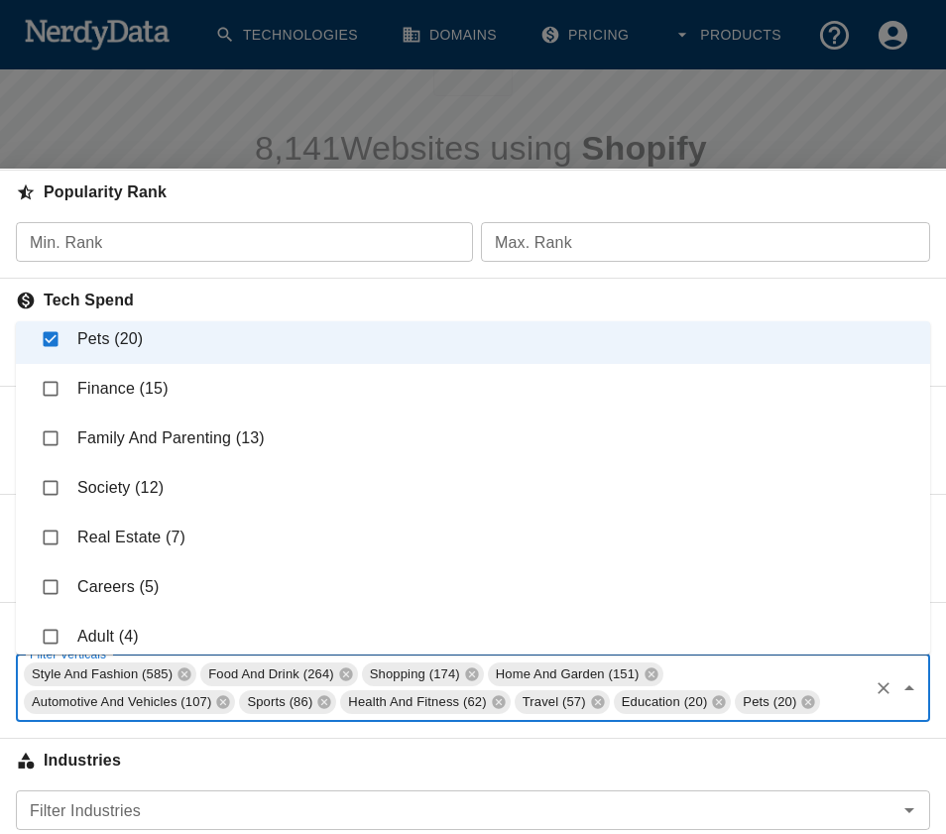
click at [100, 439] on li "Family And Parenting (13)" at bounding box center [473, 438] width 914 height 50
checkbox input "true"
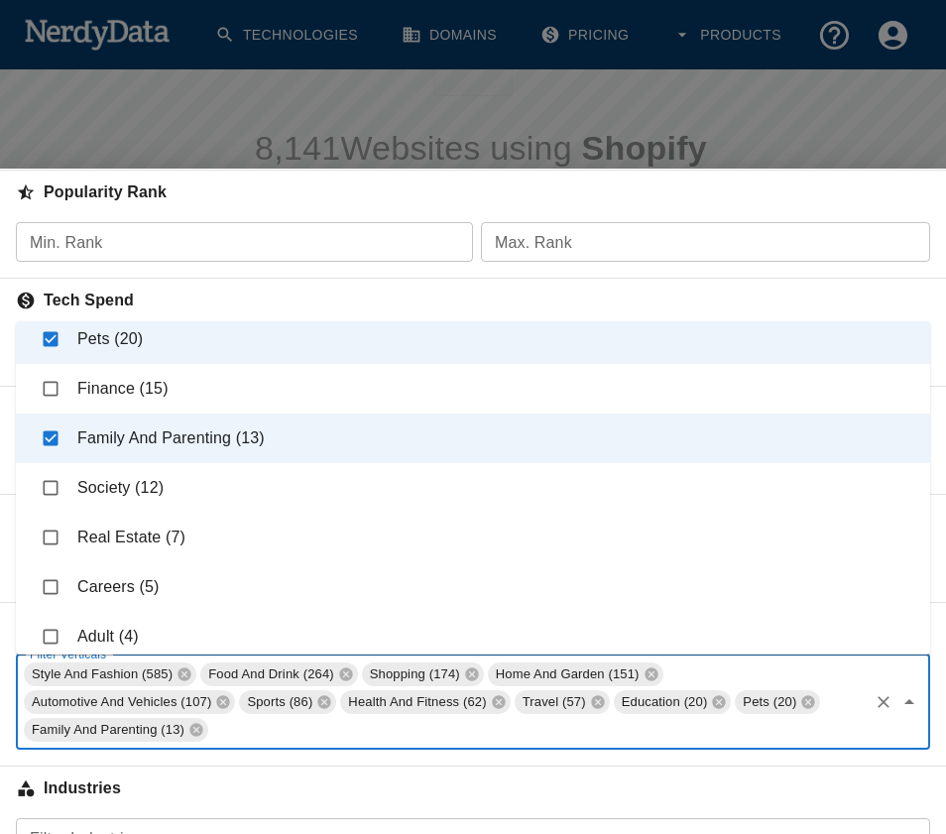
scroll to position [872, 0]
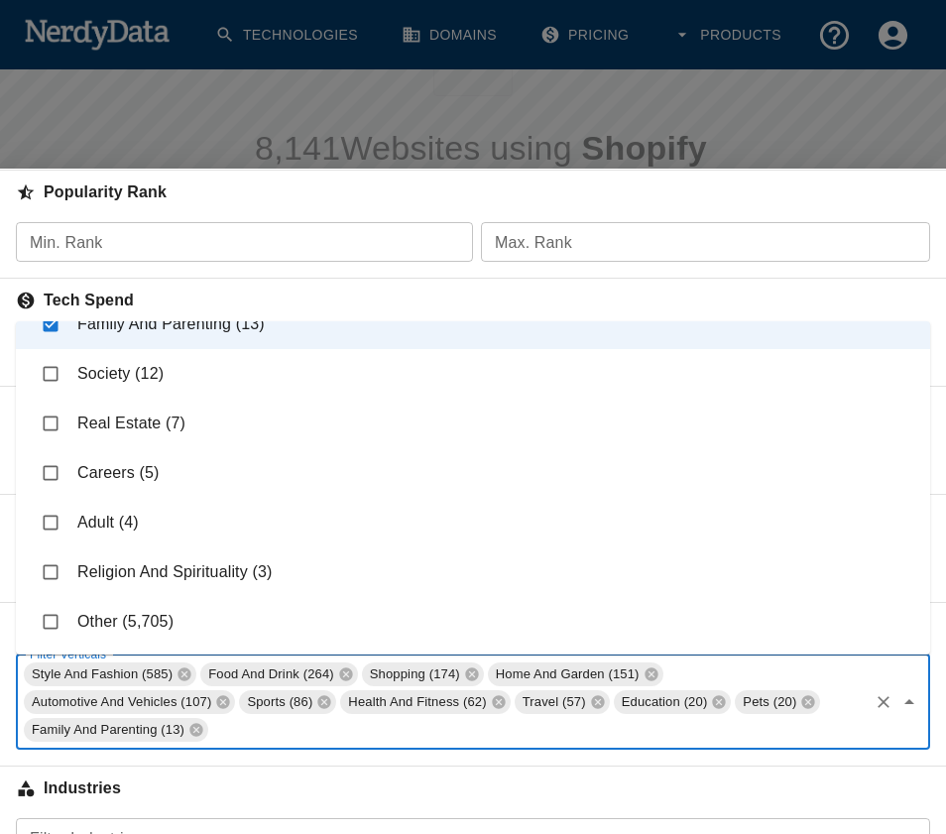
click at [96, 520] on li "Adult (4)" at bounding box center [473, 523] width 914 height 50
checkbox input "true"
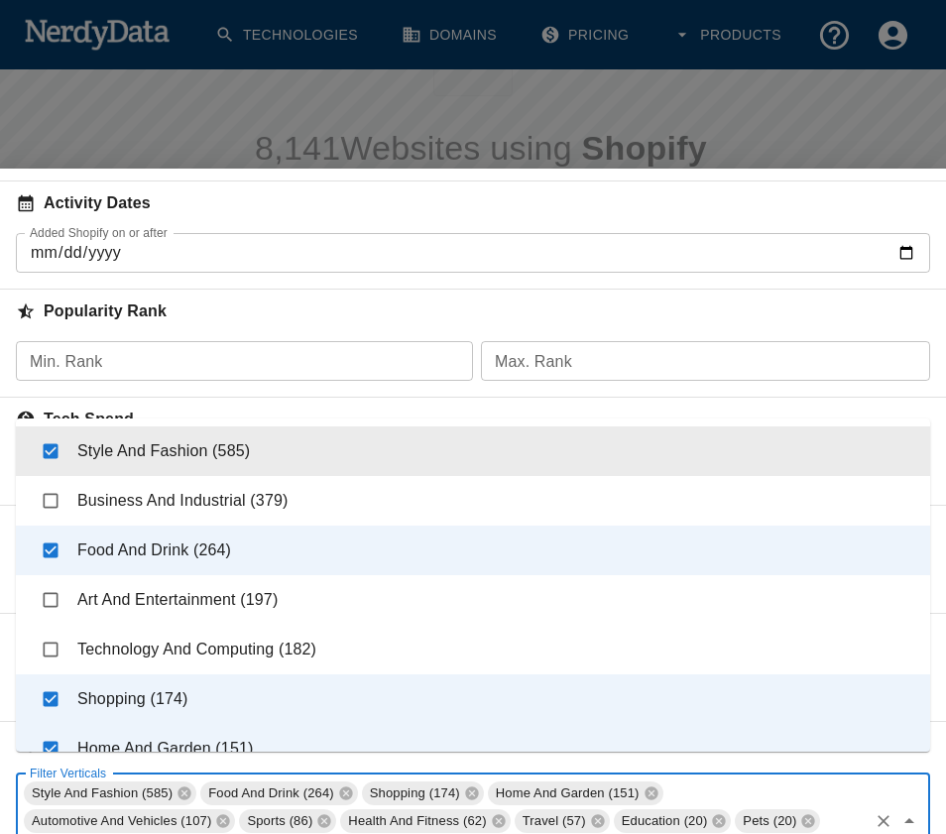
scroll to position [0, 0]
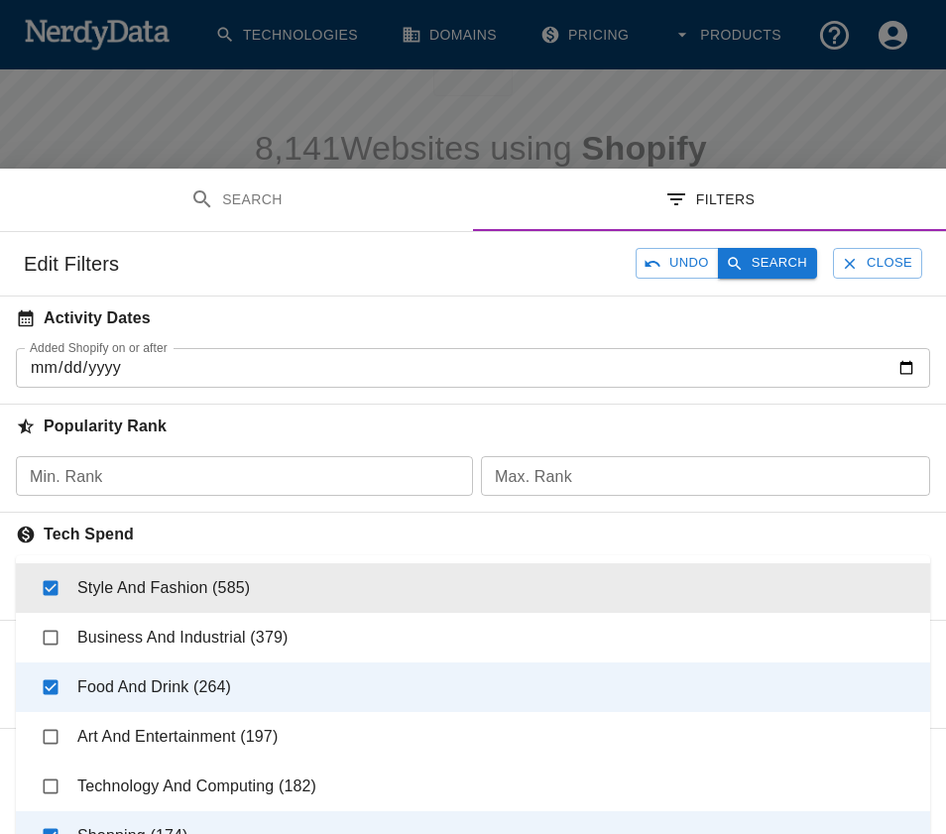
click at [761, 263] on button "Search" at bounding box center [767, 263] width 99 height 31
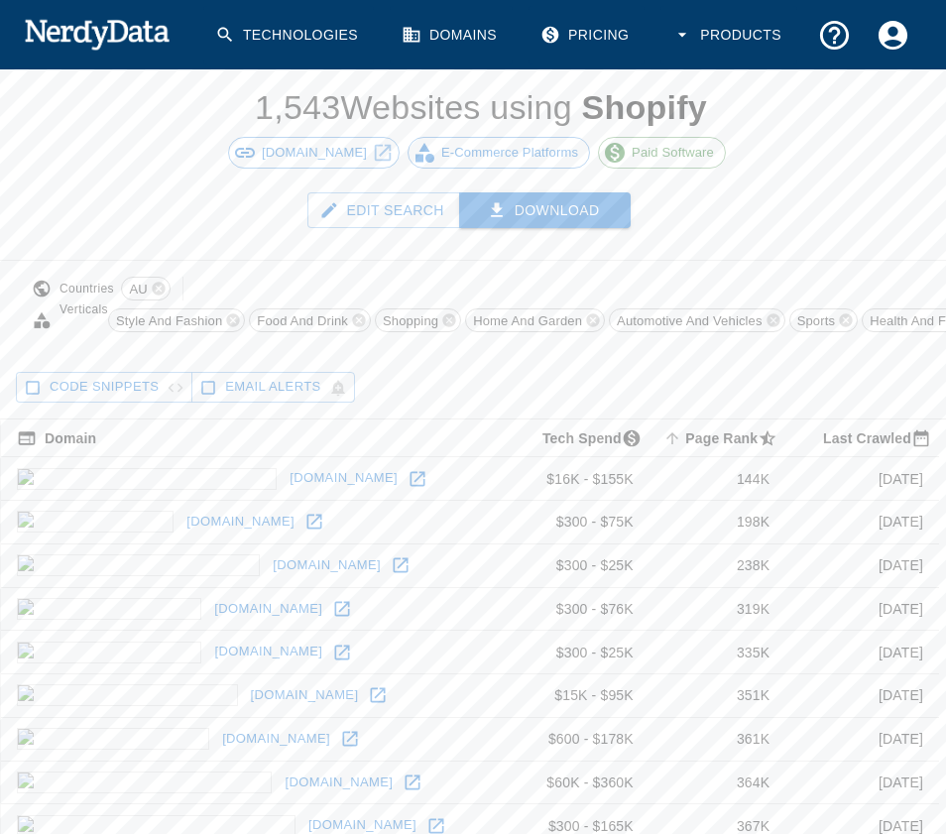
scroll to position [145, 0]
click at [569, 208] on button "Download" at bounding box center [545, 207] width 172 height 37
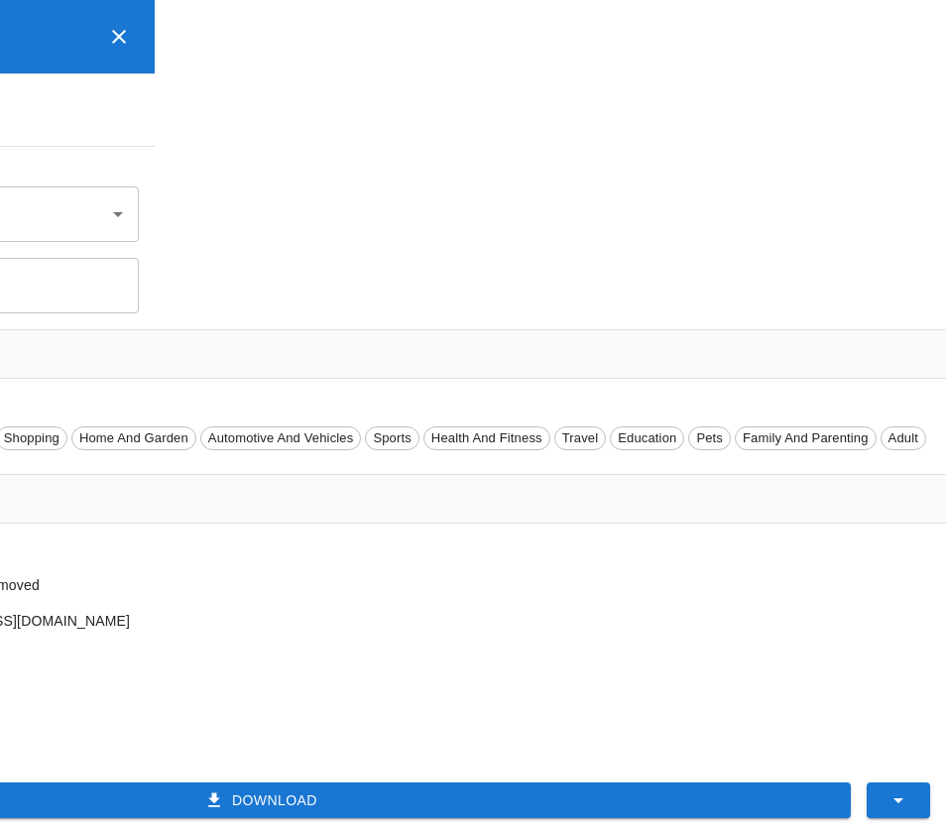
click at [274, 790] on button "Download" at bounding box center [263, 800] width 1176 height 37
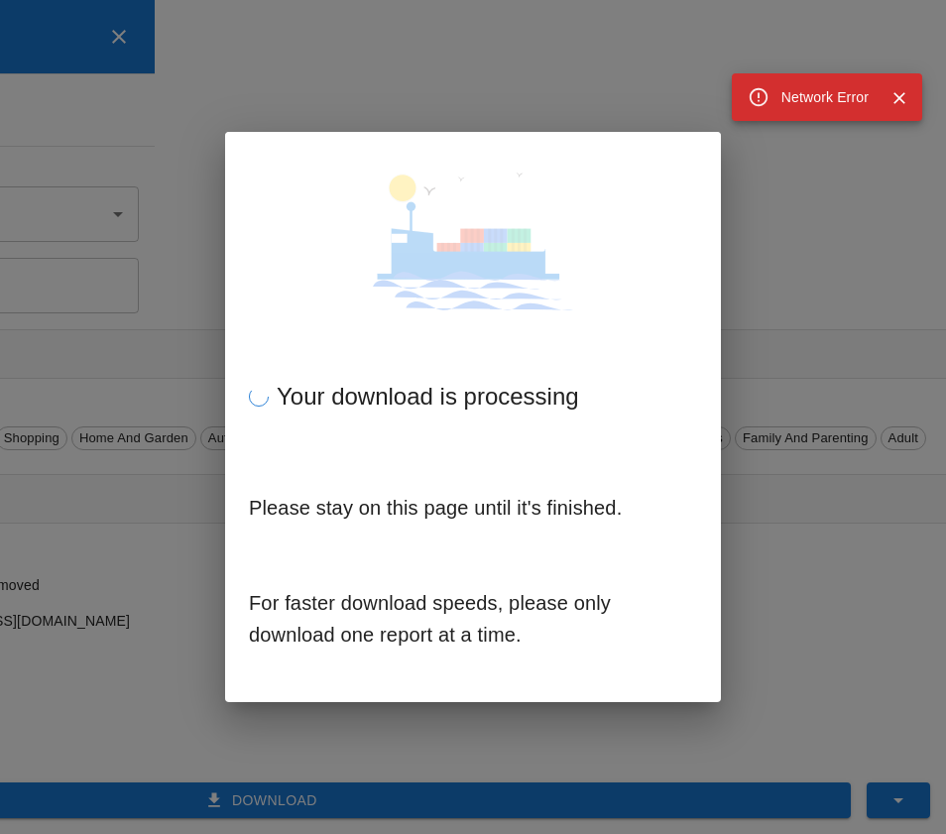
click at [894, 98] on icon "Close" at bounding box center [899, 98] width 20 height 20
click at [896, 93] on icon "Close" at bounding box center [899, 98] width 20 height 20
click at [451, 496] on h6 "Please stay on this page until it's finished." at bounding box center [473, 507] width 448 height 95
drag, startPoint x: 467, startPoint y: 399, endPoint x: 450, endPoint y: 395, distance: 17.6
click at [450, 395] on div "Your download is processing" at bounding box center [473, 397] width 448 height 32
